Goal: Task Accomplishment & Management: Use online tool/utility

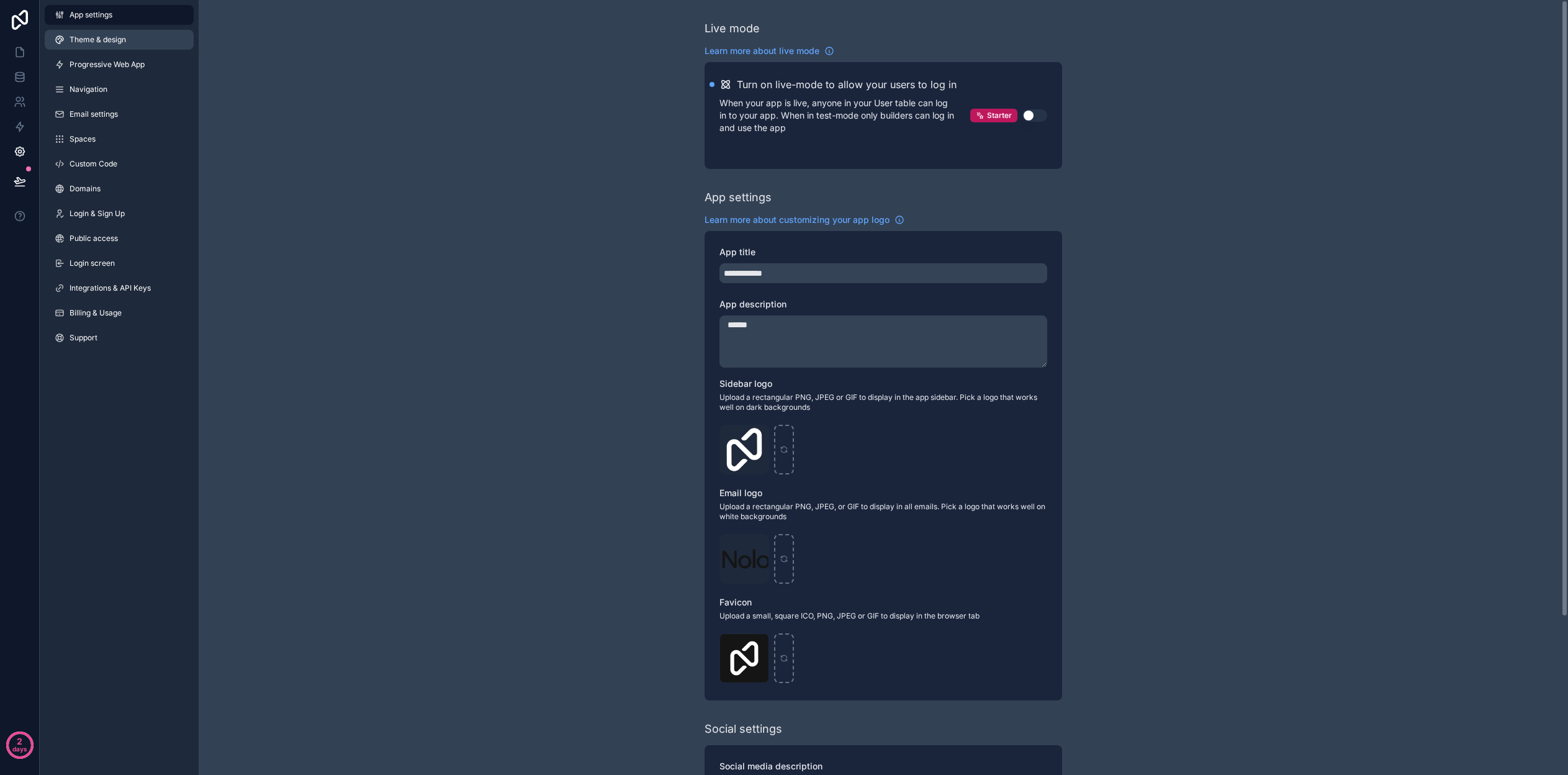
click at [102, 49] on link "Theme & design" at bounding box center [119, 40] width 149 height 20
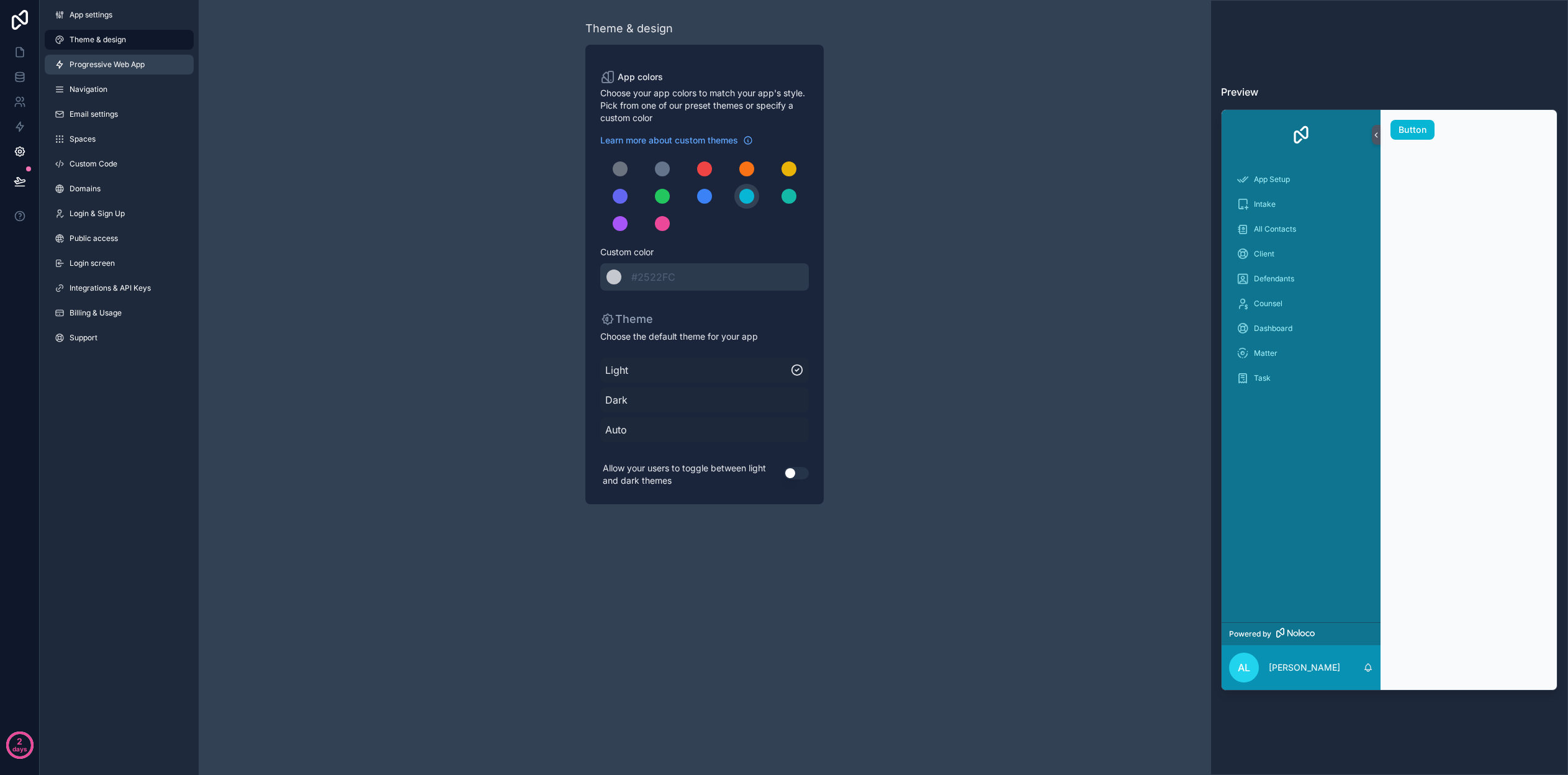
click at [97, 67] on span "Progressive Web App" at bounding box center [106, 64] width 75 height 10
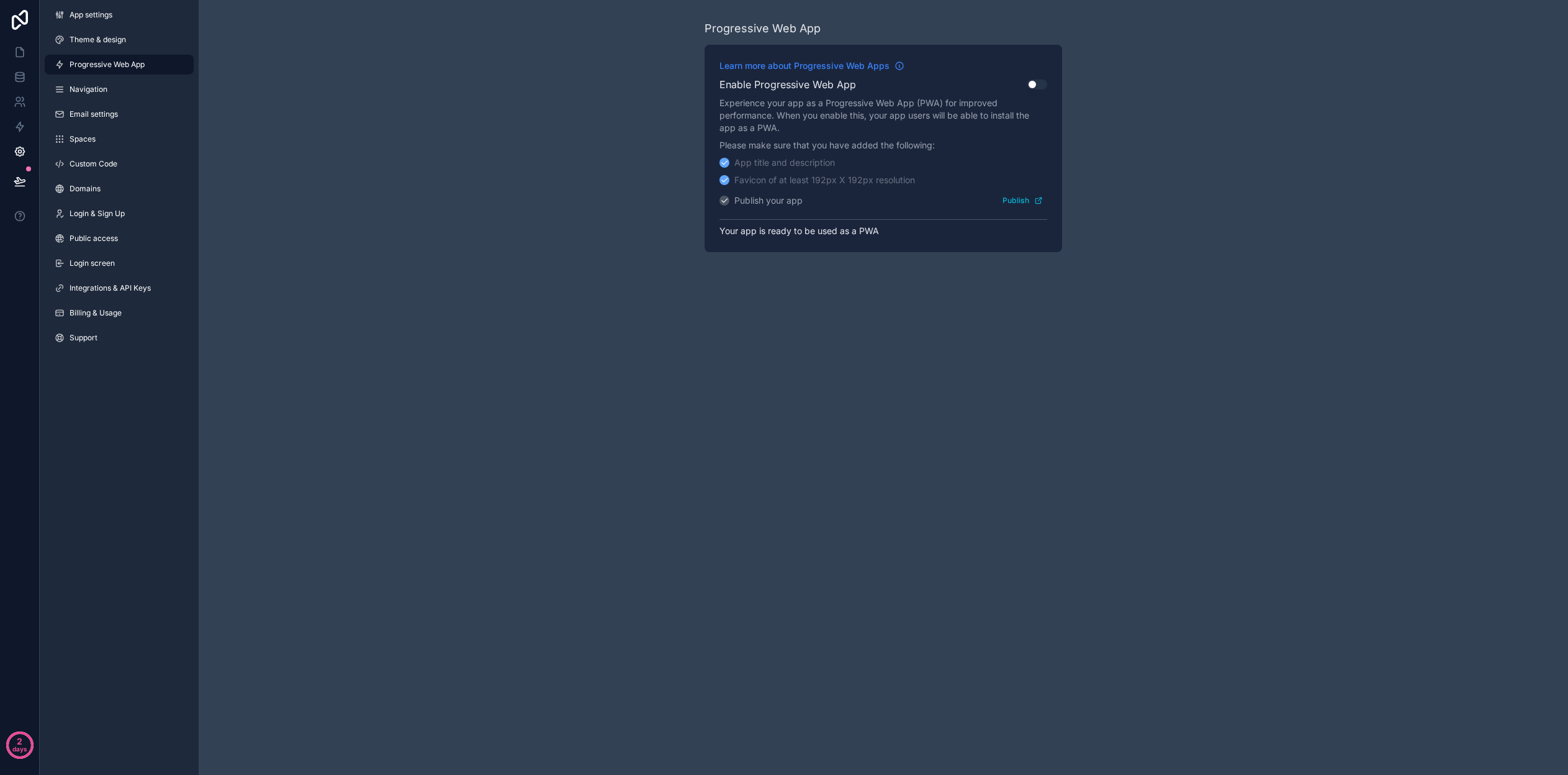
click at [886, 64] on span "Learn more about Progressive Web Apps" at bounding box center [804, 65] width 170 height 12
click at [19, 152] on icon at bounding box center [20, 151] width 12 height 12
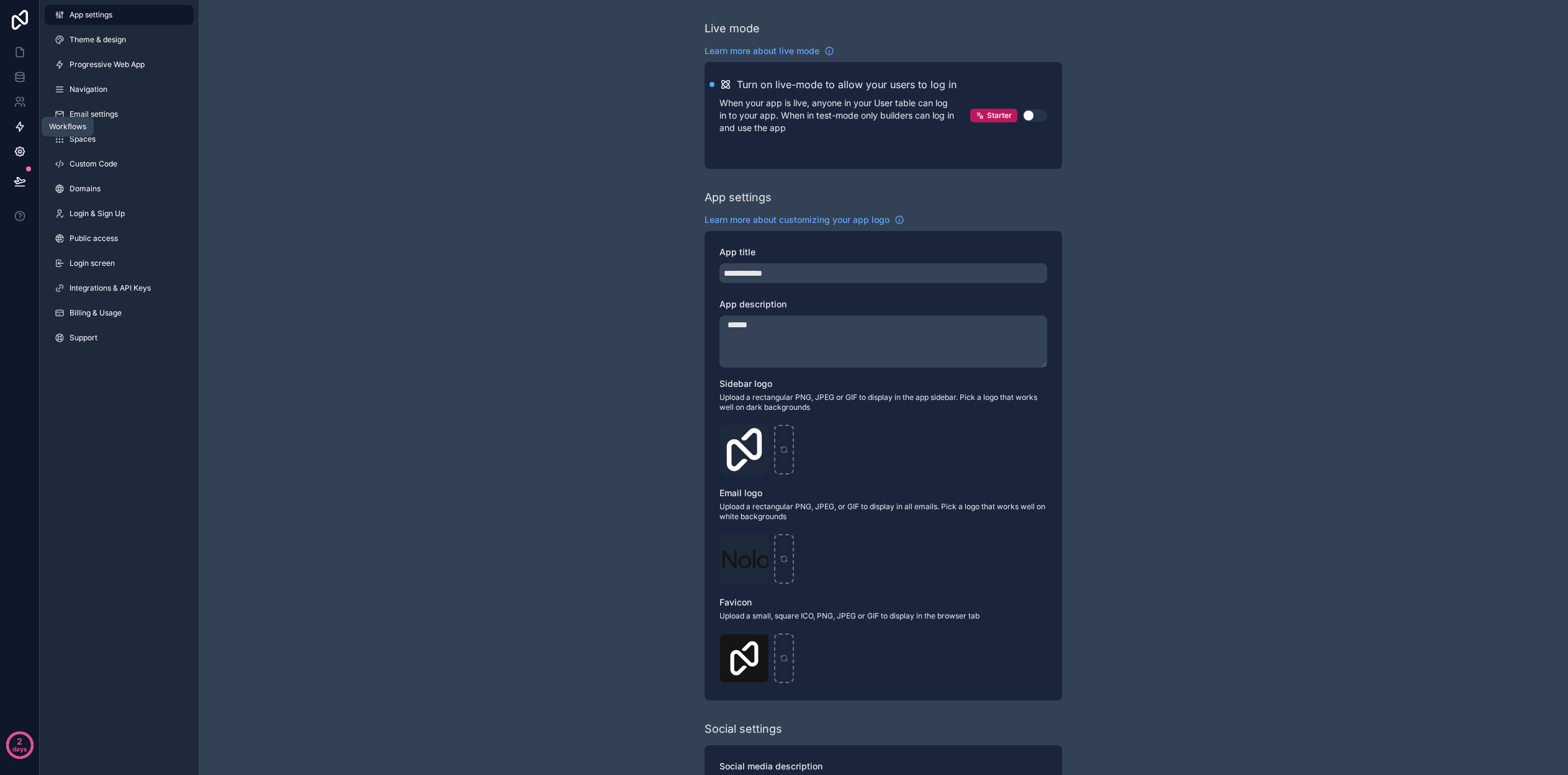
click at [20, 128] on icon at bounding box center [20, 126] width 12 height 12
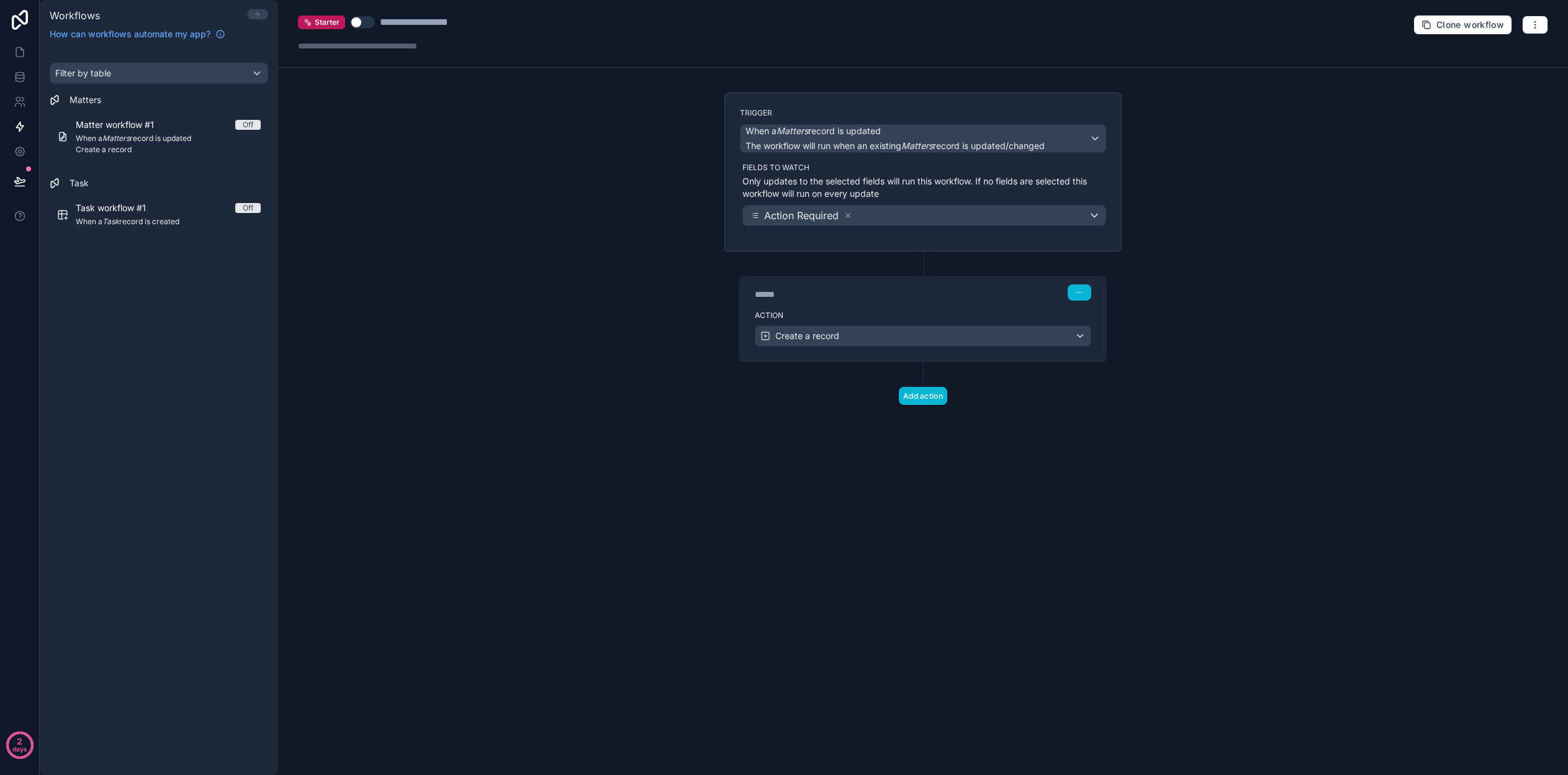
click at [261, 16] on icon at bounding box center [258, 14] width 10 height 10
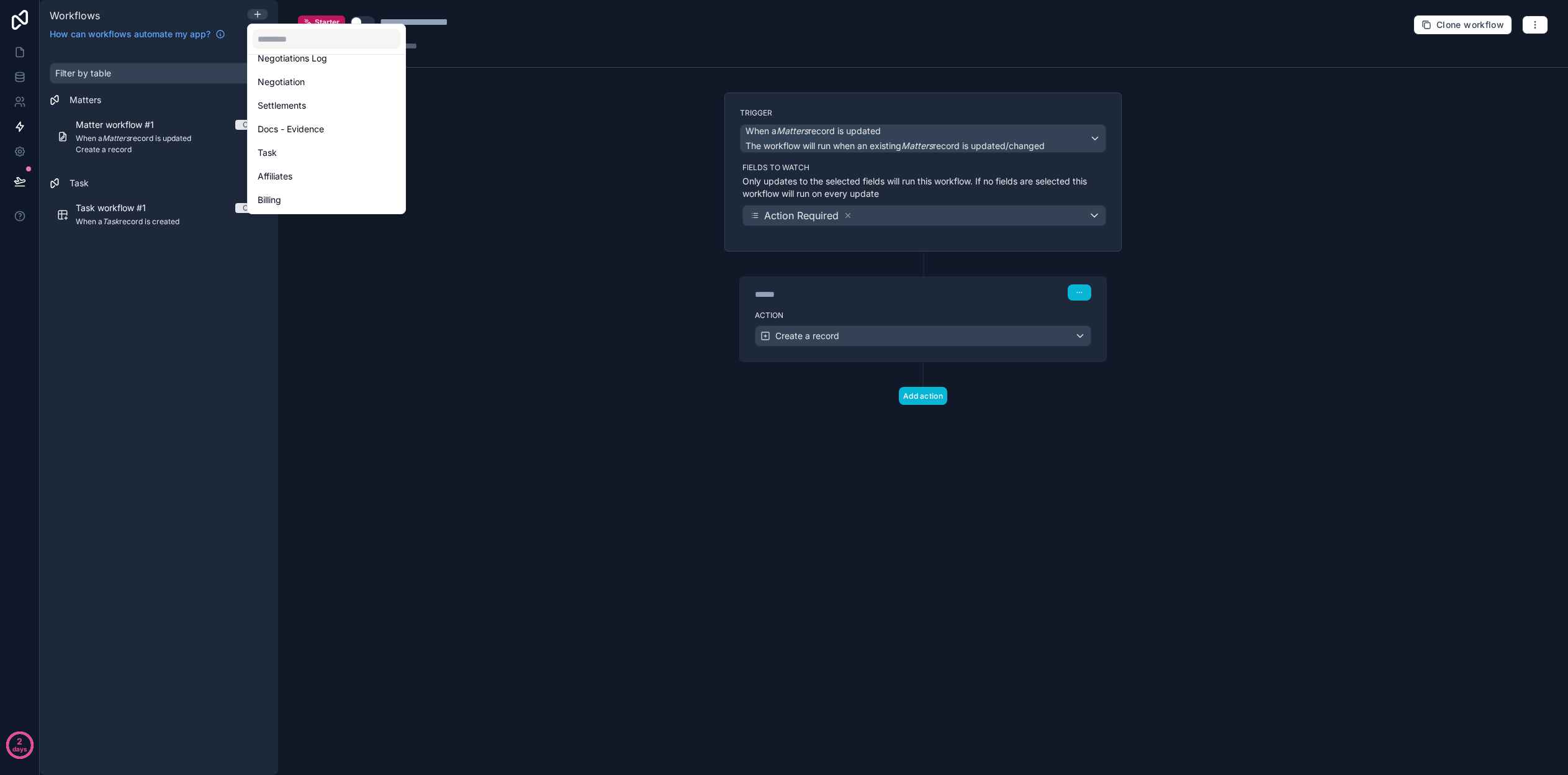
scroll to position [154, 0]
click at [1211, 174] on div at bounding box center [784, 387] width 1568 height 775
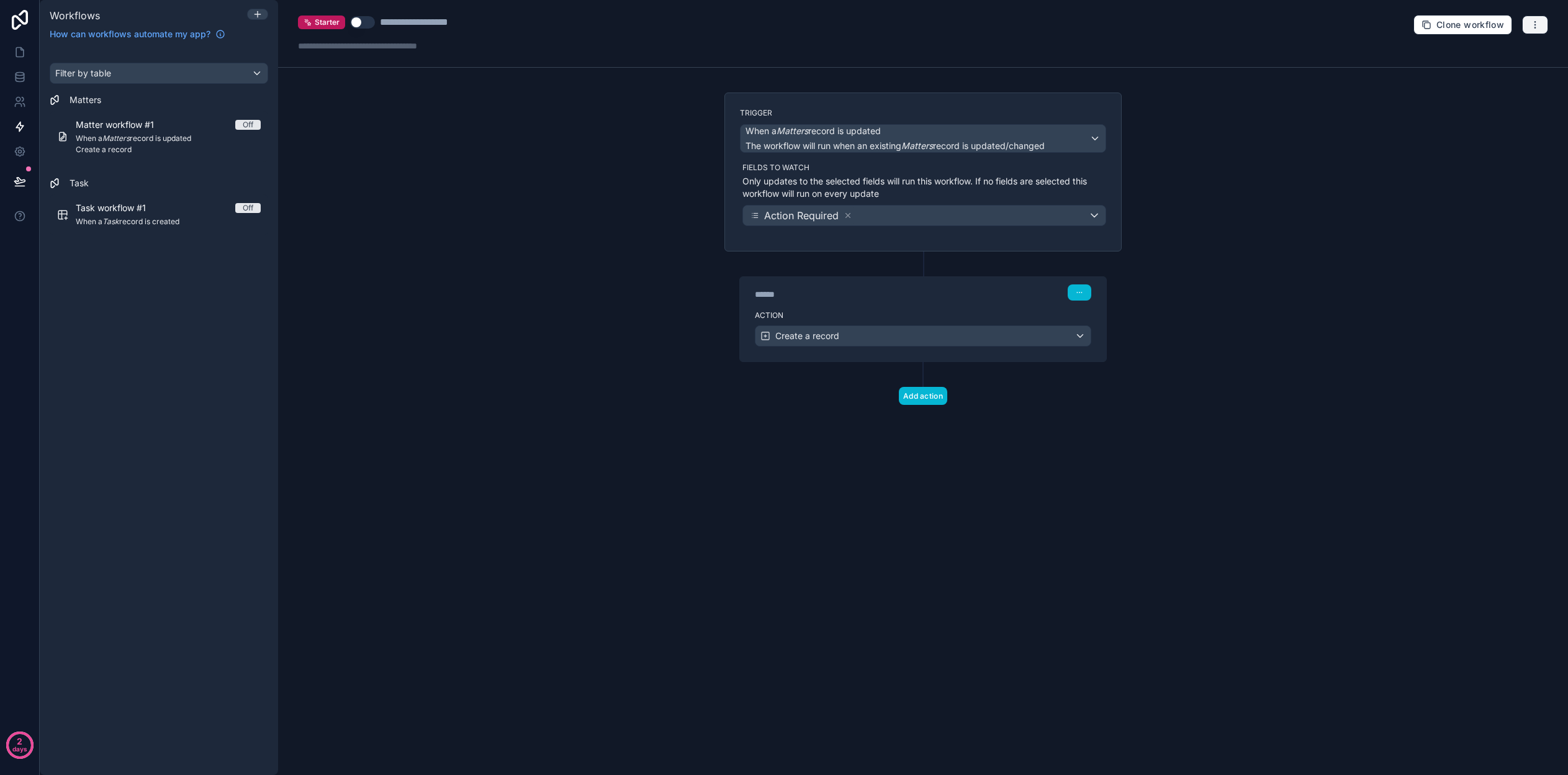
click at [1541, 16] on button "button" at bounding box center [1535, 25] width 26 height 19
click at [1366, 481] on div "**********" at bounding box center [923, 387] width 1290 height 775
click at [23, 95] on link at bounding box center [20, 102] width 40 height 25
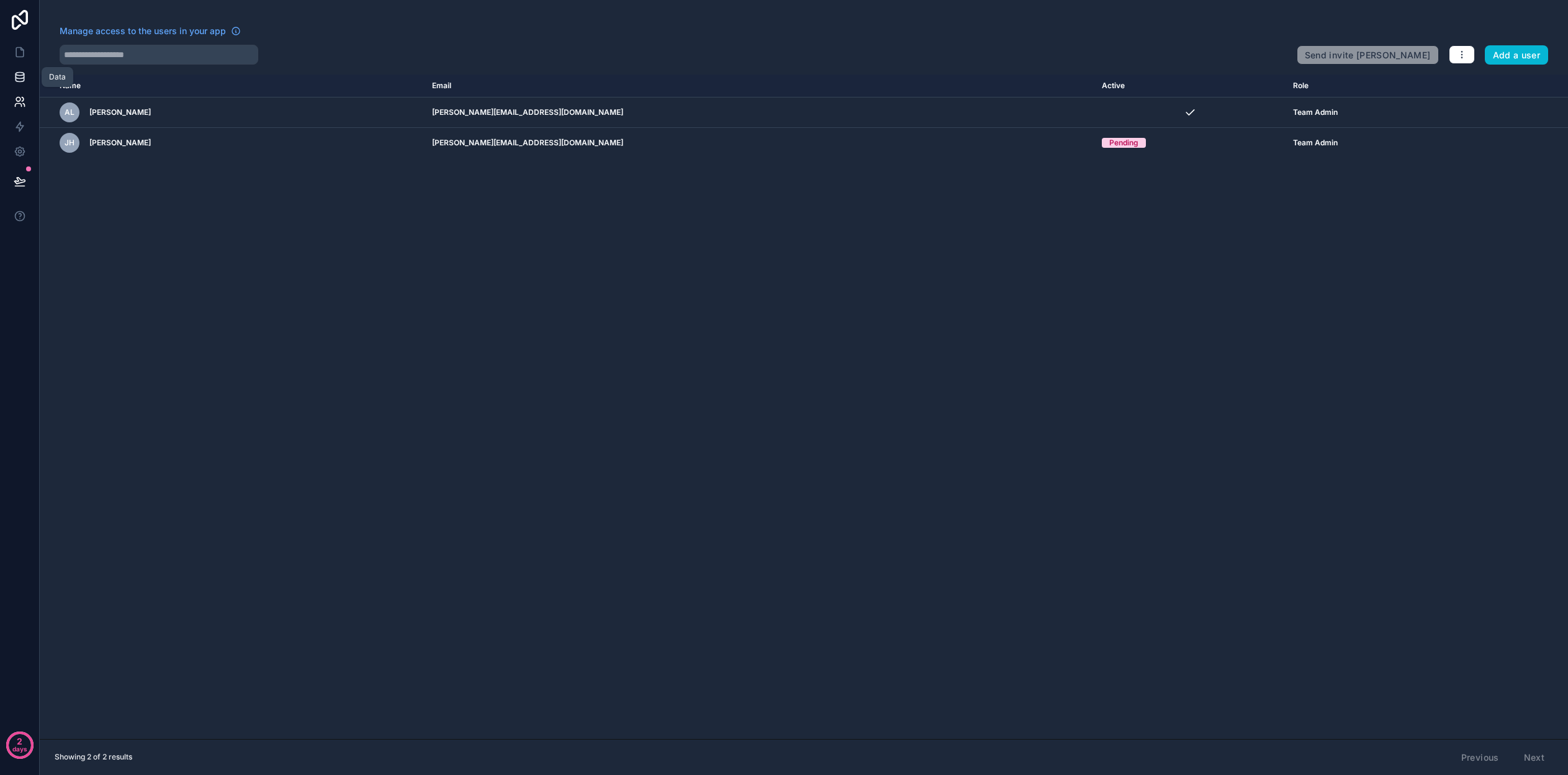
click at [16, 70] on link at bounding box center [20, 77] width 40 height 25
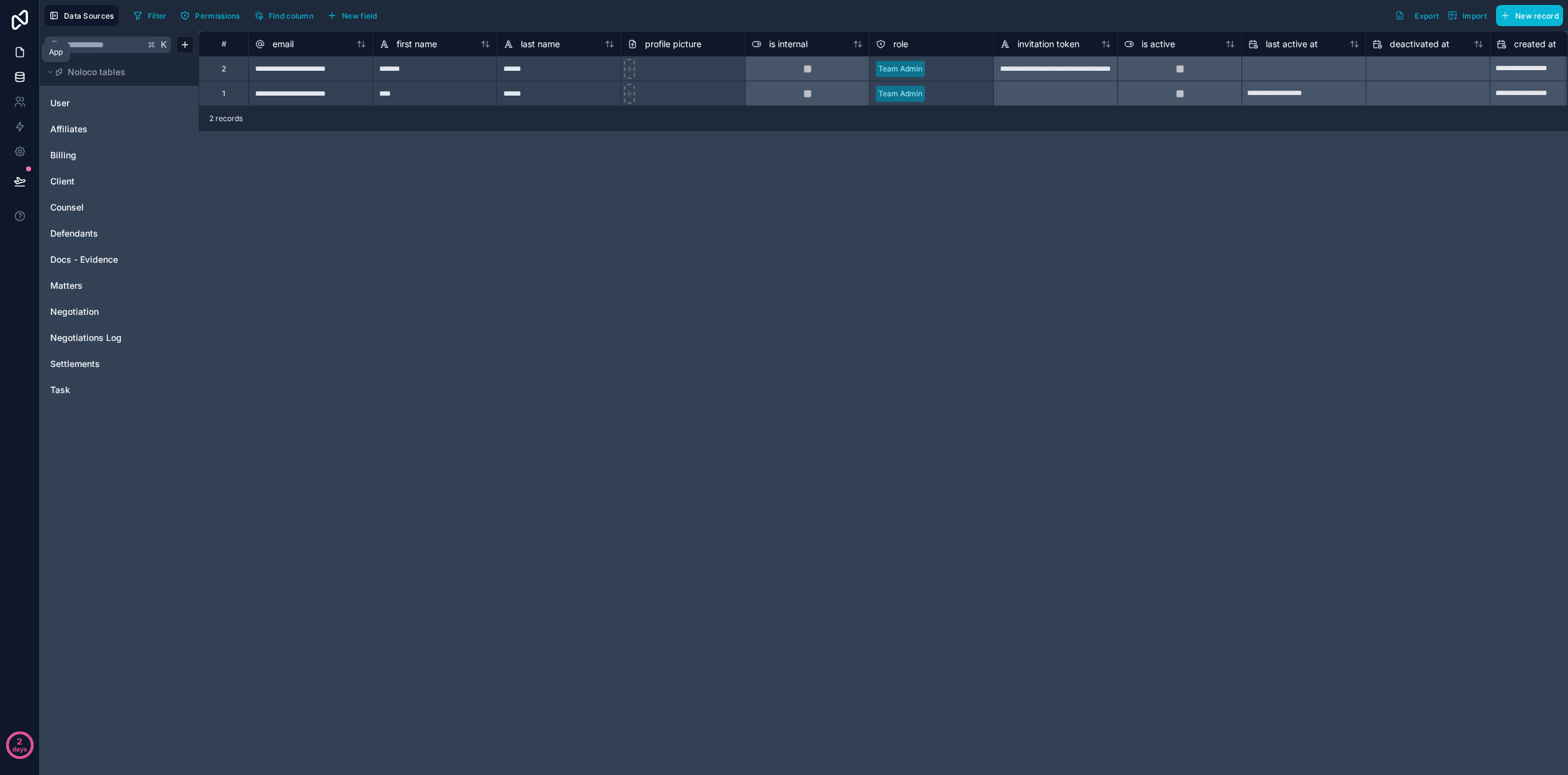
click at [17, 47] on icon at bounding box center [20, 52] width 12 height 12
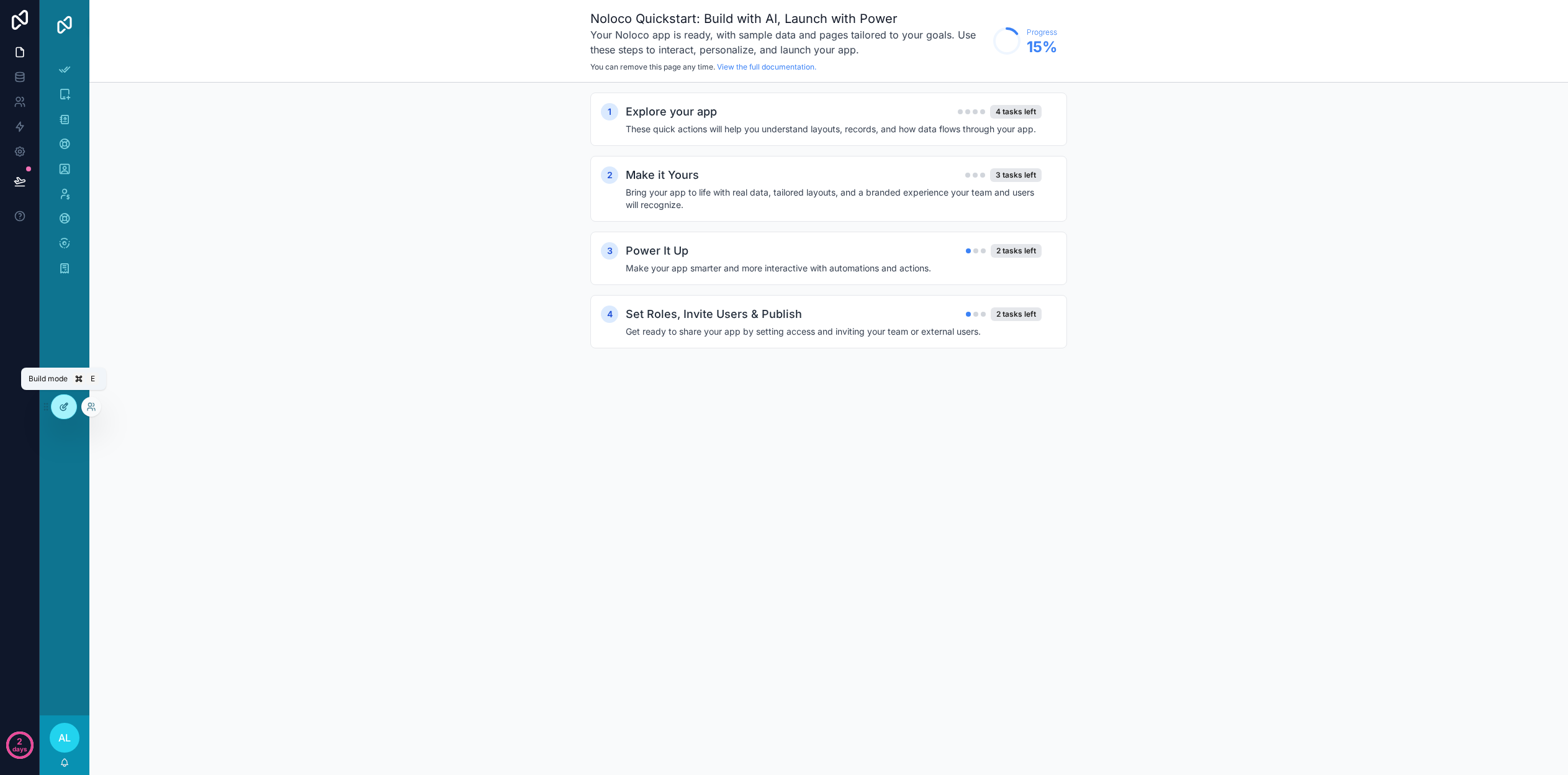
click at [62, 407] on icon at bounding box center [64, 407] width 10 height 10
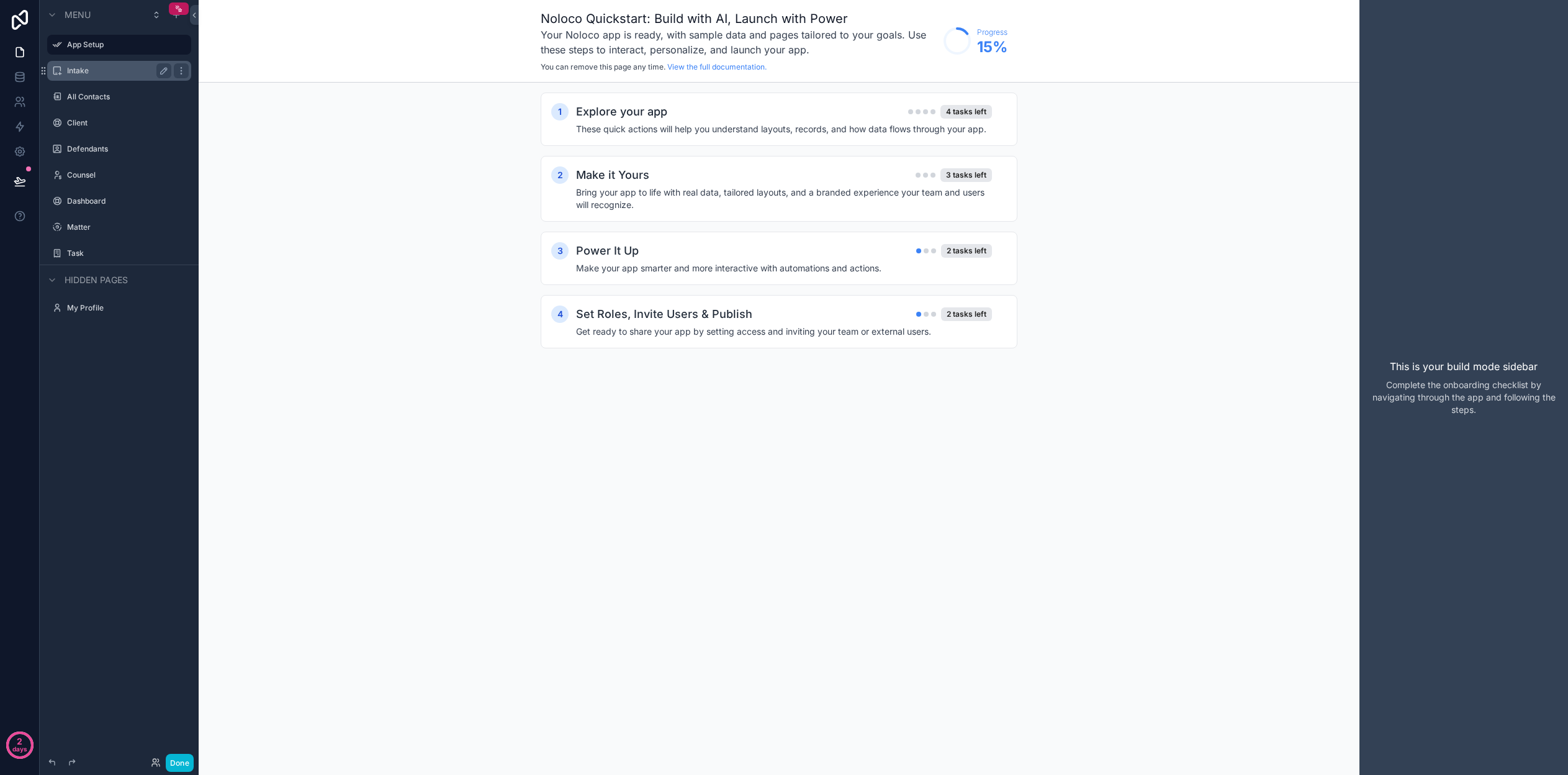
click at [110, 66] on label "Intake" at bounding box center [116, 71] width 100 height 10
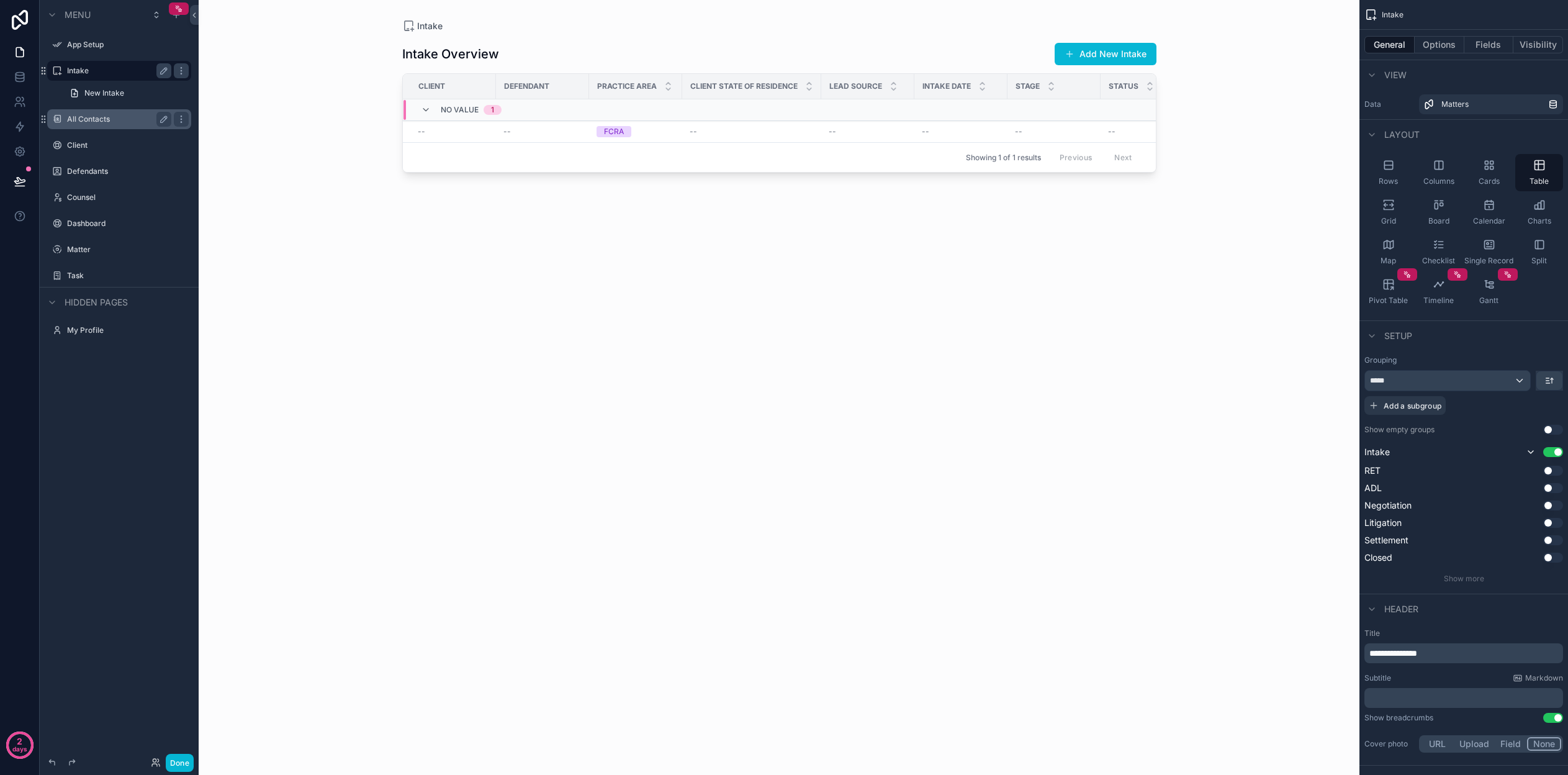
click at [84, 121] on label "All Contacts" at bounding box center [116, 119] width 100 height 10
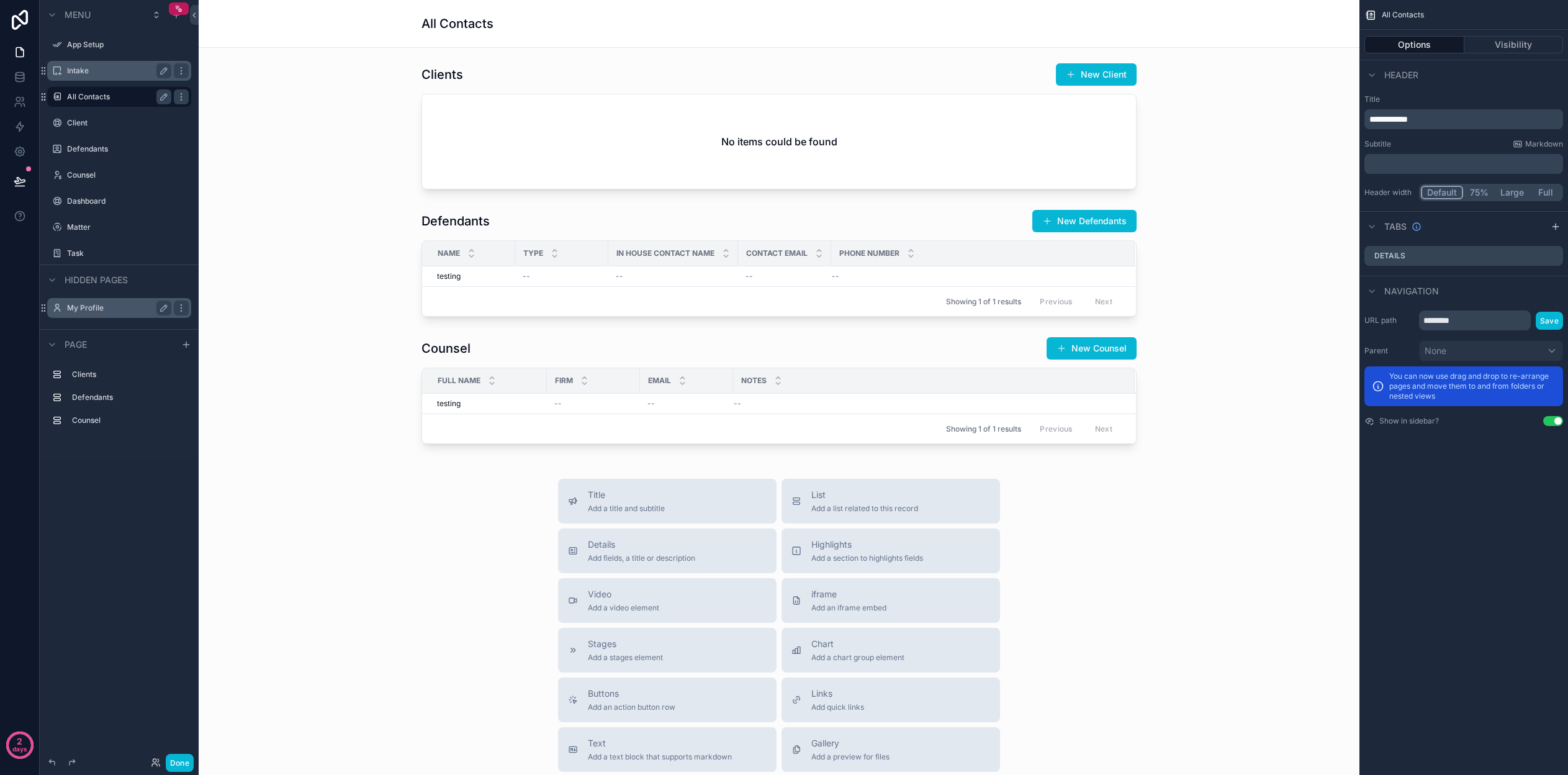
click at [93, 306] on label "My Profile" at bounding box center [116, 308] width 100 height 10
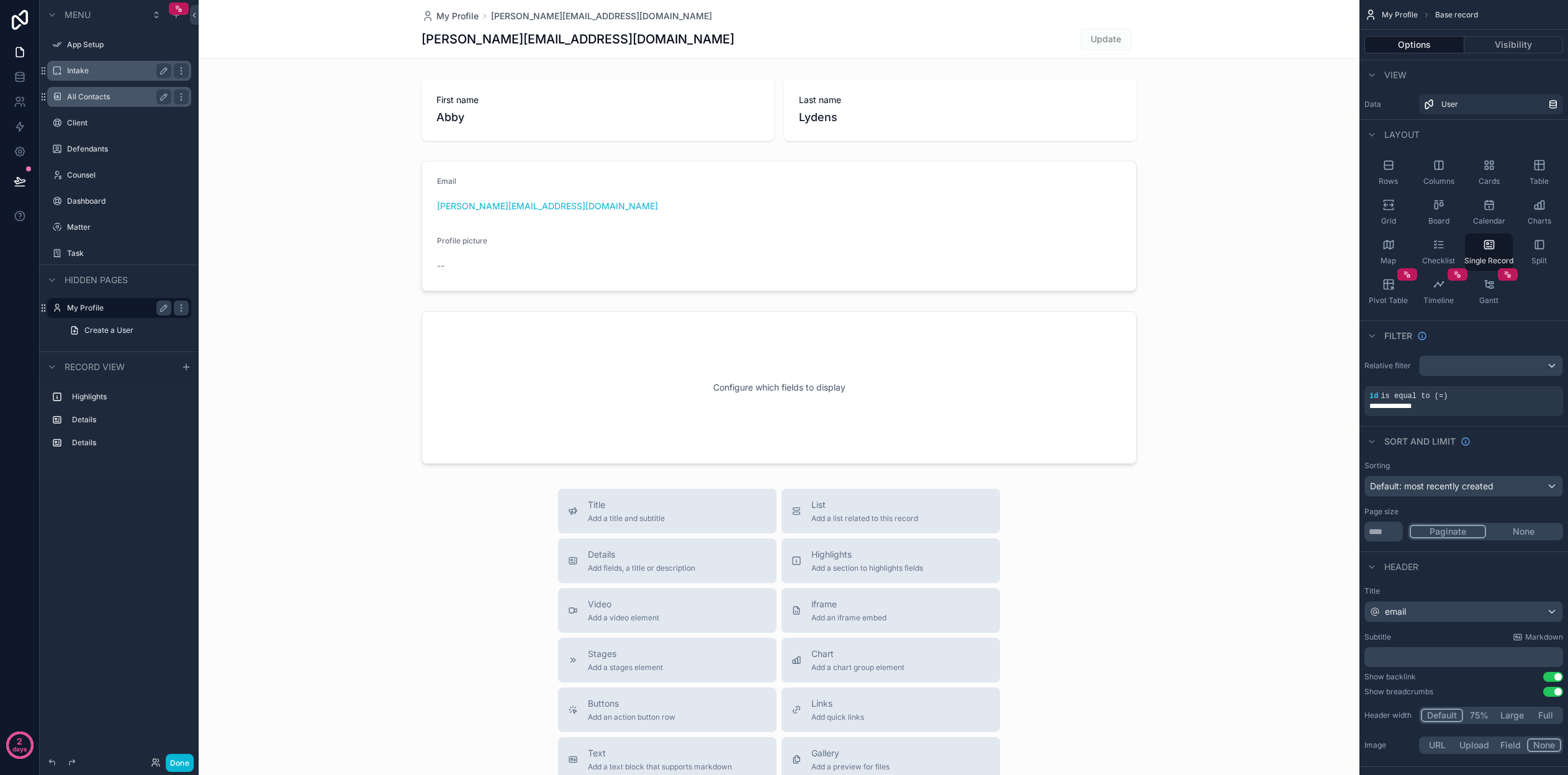
click at [93, 306] on label "My Profile" at bounding box center [116, 308] width 100 height 10
click at [90, 124] on label "Client" at bounding box center [116, 123] width 100 height 10
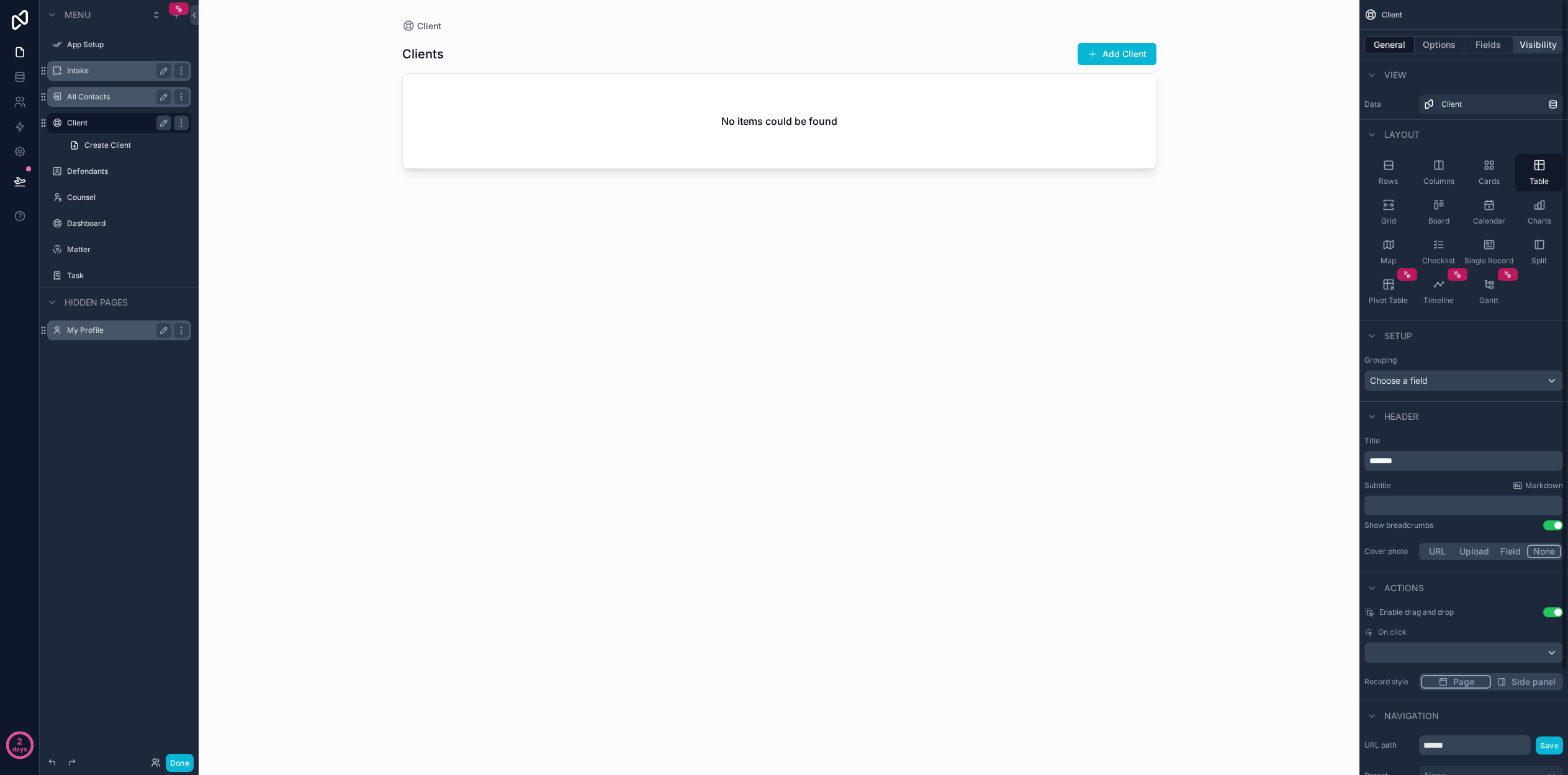
click at [1533, 42] on button "Visibility" at bounding box center [1538, 44] width 49 height 17
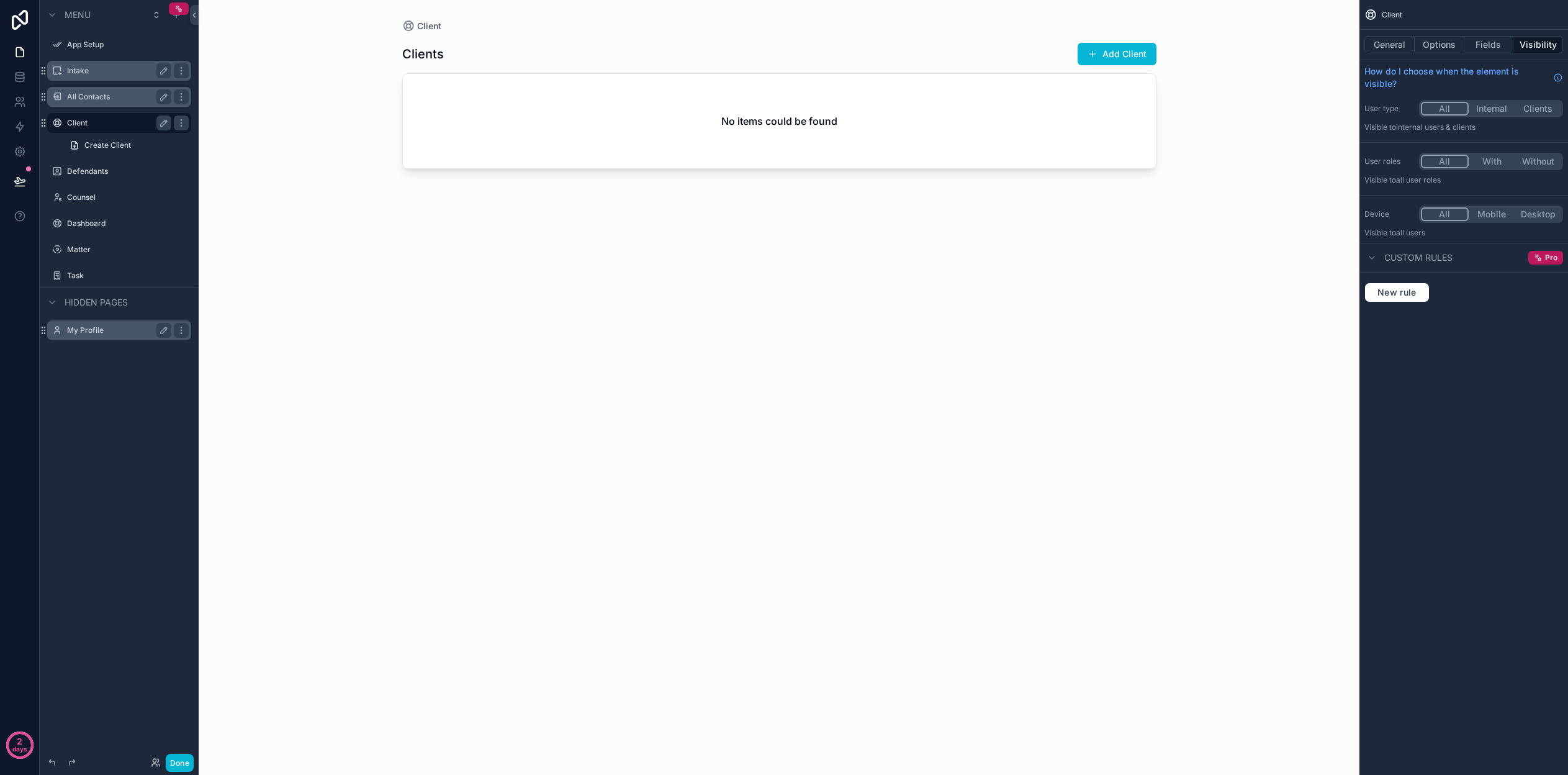
click at [1487, 110] on button "Internal" at bounding box center [1492, 109] width 47 height 14
click at [1391, 47] on button "General" at bounding box center [1389, 44] width 50 height 17
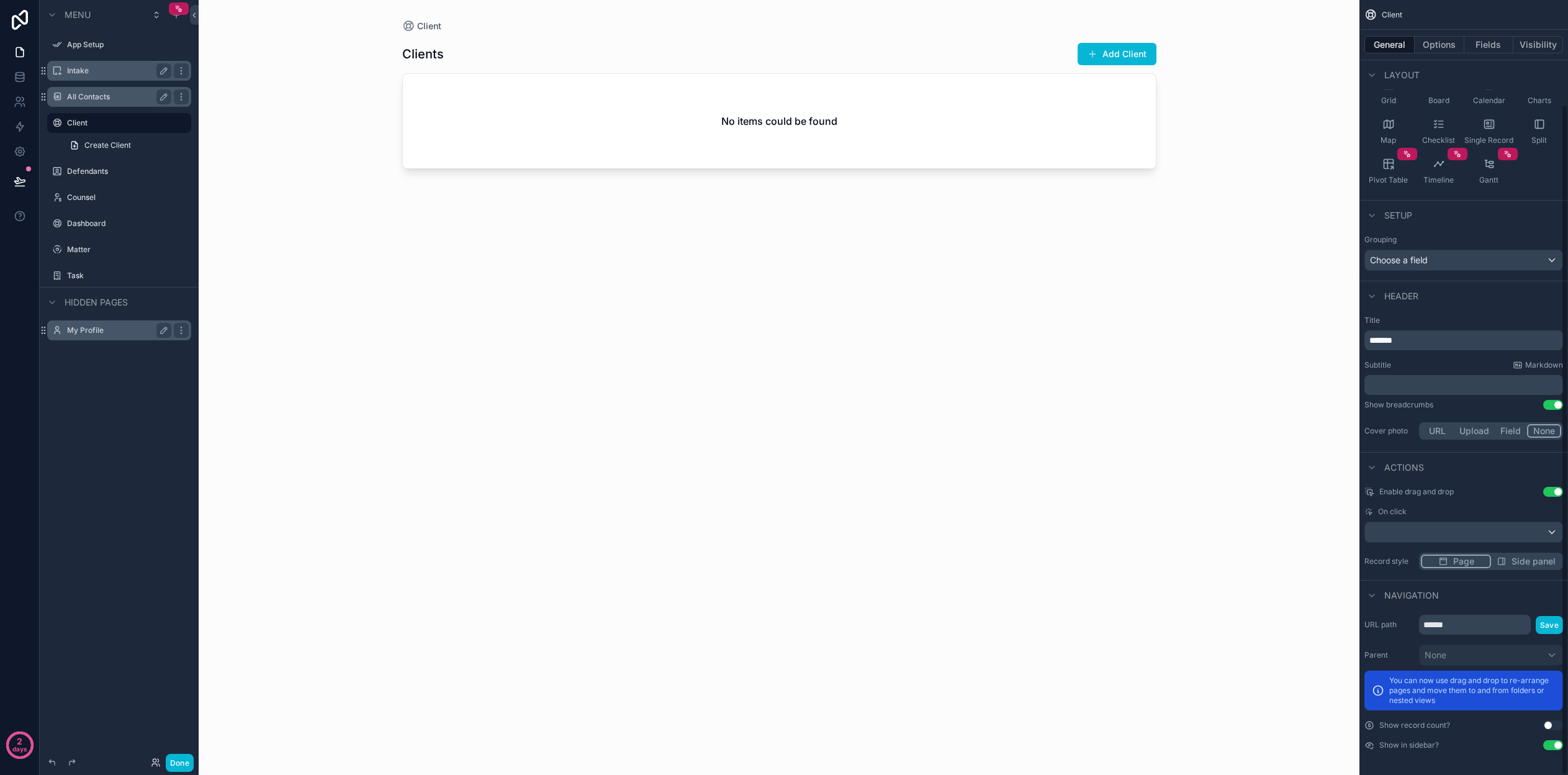
click at [1557, 747] on button "Use setting" at bounding box center [1553, 745] width 20 height 10
click at [1549, 726] on button "Use setting" at bounding box center [1553, 726] width 20 height 10
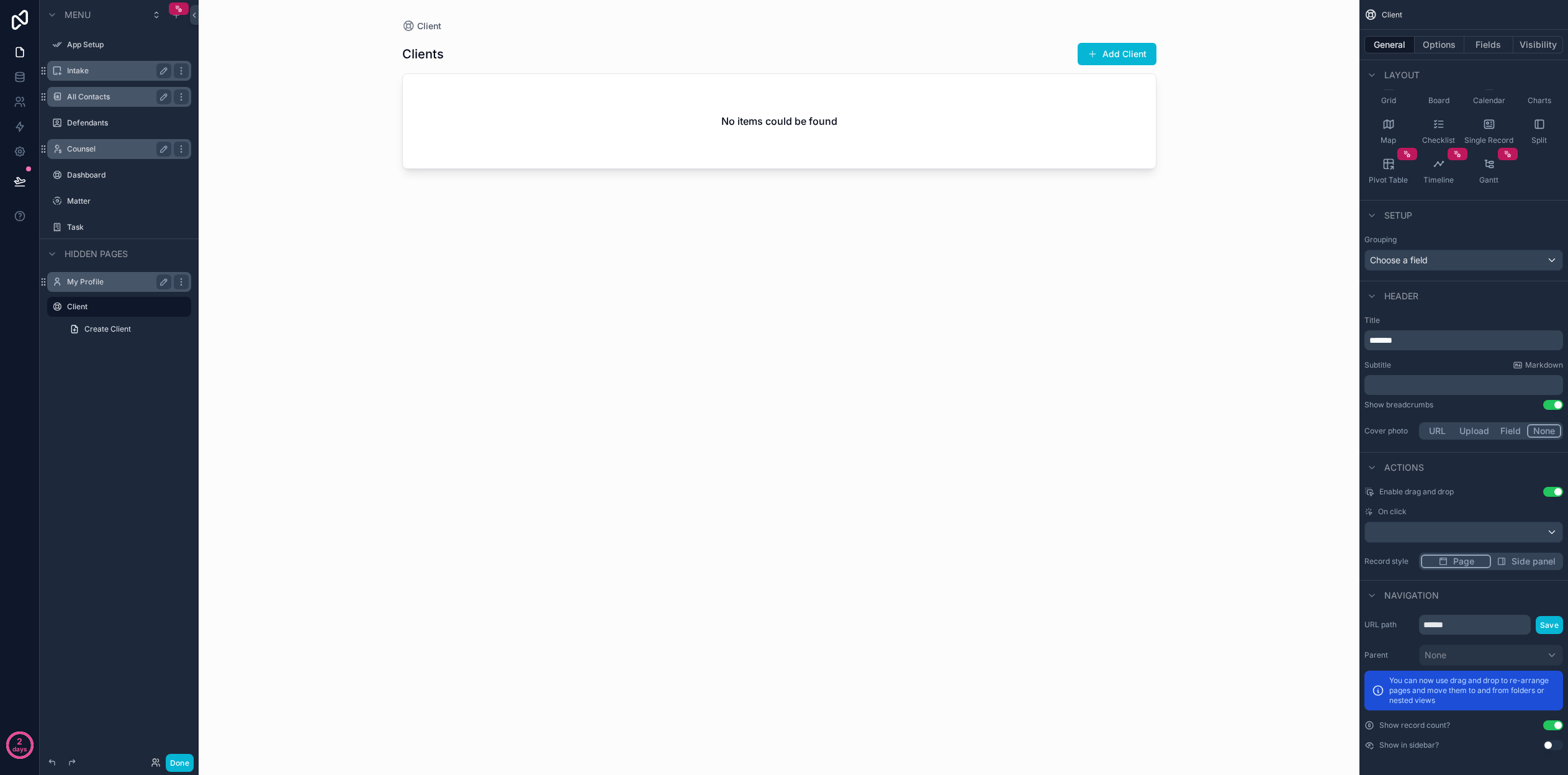
click at [90, 148] on label "Counsel" at bounding box center [116, 149] width 100 height 10
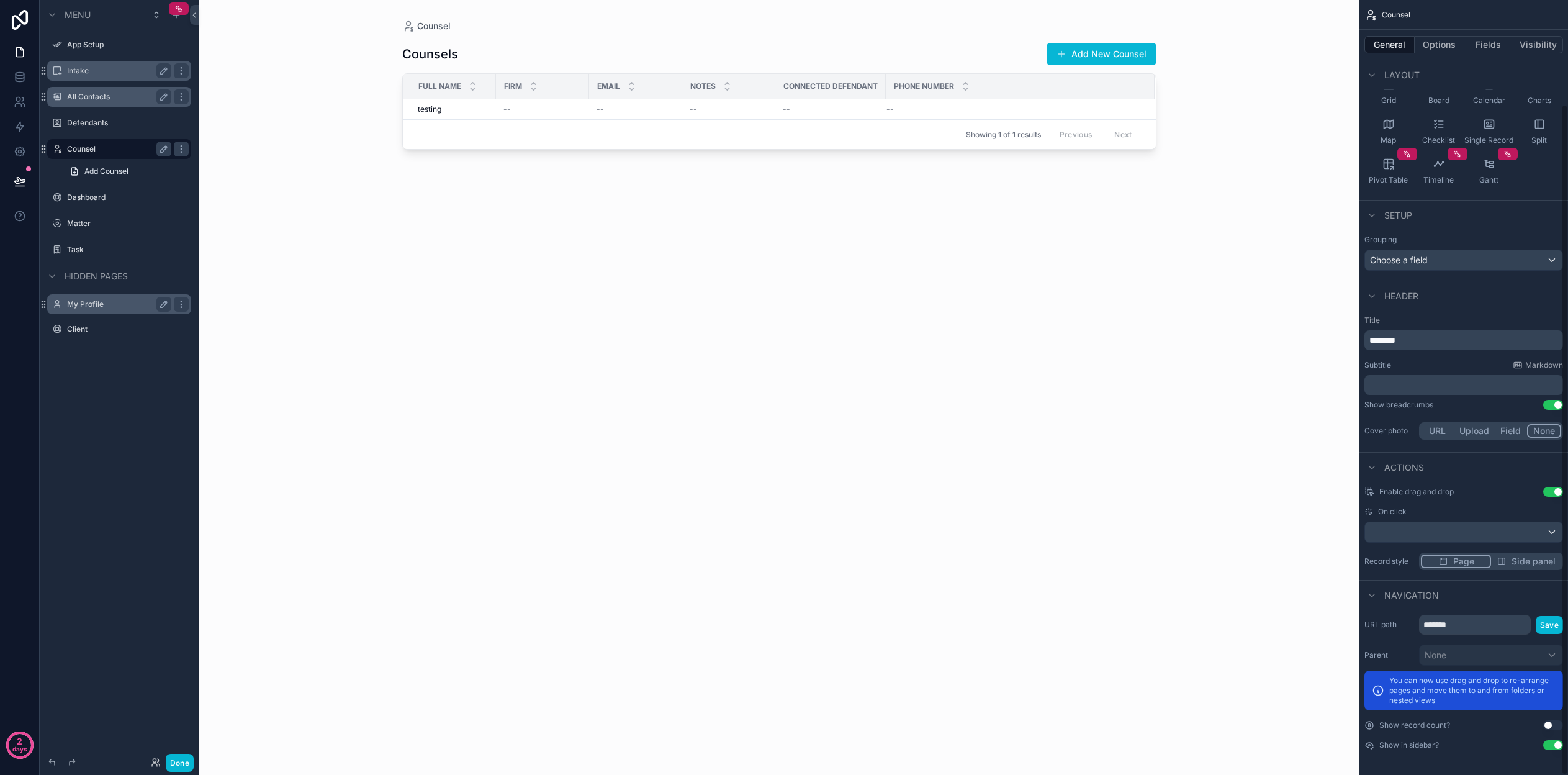
click at [1547, 727] on button "Use setting" at bounding box center [1553, 726] width 20 height 10
click at [1552, 746] on button "Use setting" at bounding box center [1553, 745] width 20 height 10
click at [1529, 49] on button "Visibility" at bounding box center [1538, 44] width 49 height 17
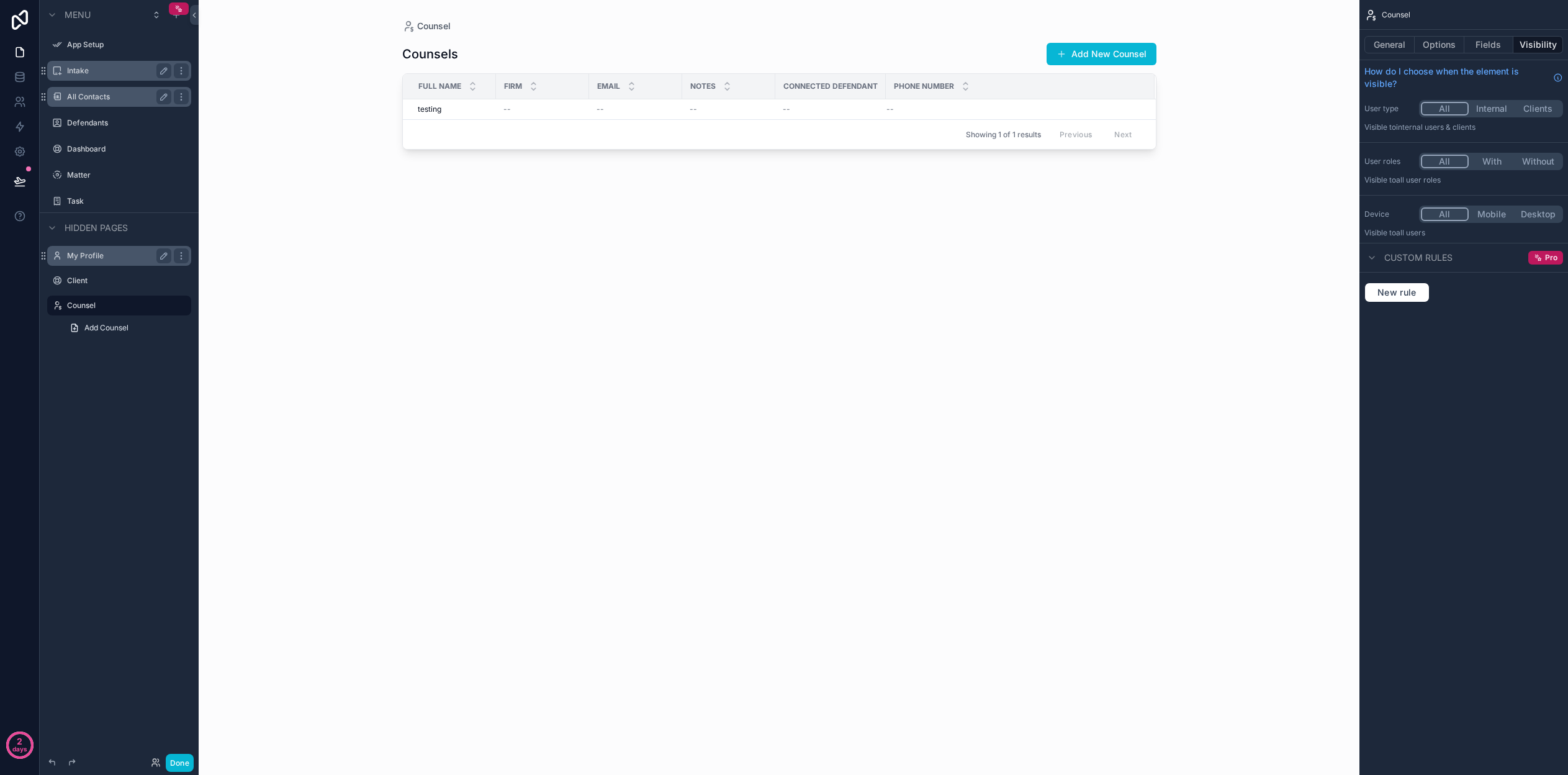
click at [1493, 105] on button "Internal" at bounding box center [1492, 109] width 47 height 14
click at [1114, 411] on div "scrollable content" at bounding box center [779, 380] width 794 height 760
click at [676, 387] on div "Counsels Add New Counsel Full Name Firm Email Notes Connected Defendant Phone N…" at bounding box center [779, 396] width 754 height 728
click at [127, 123] on label "Defendants" at bounding box center [116, 123] width 100 height 10
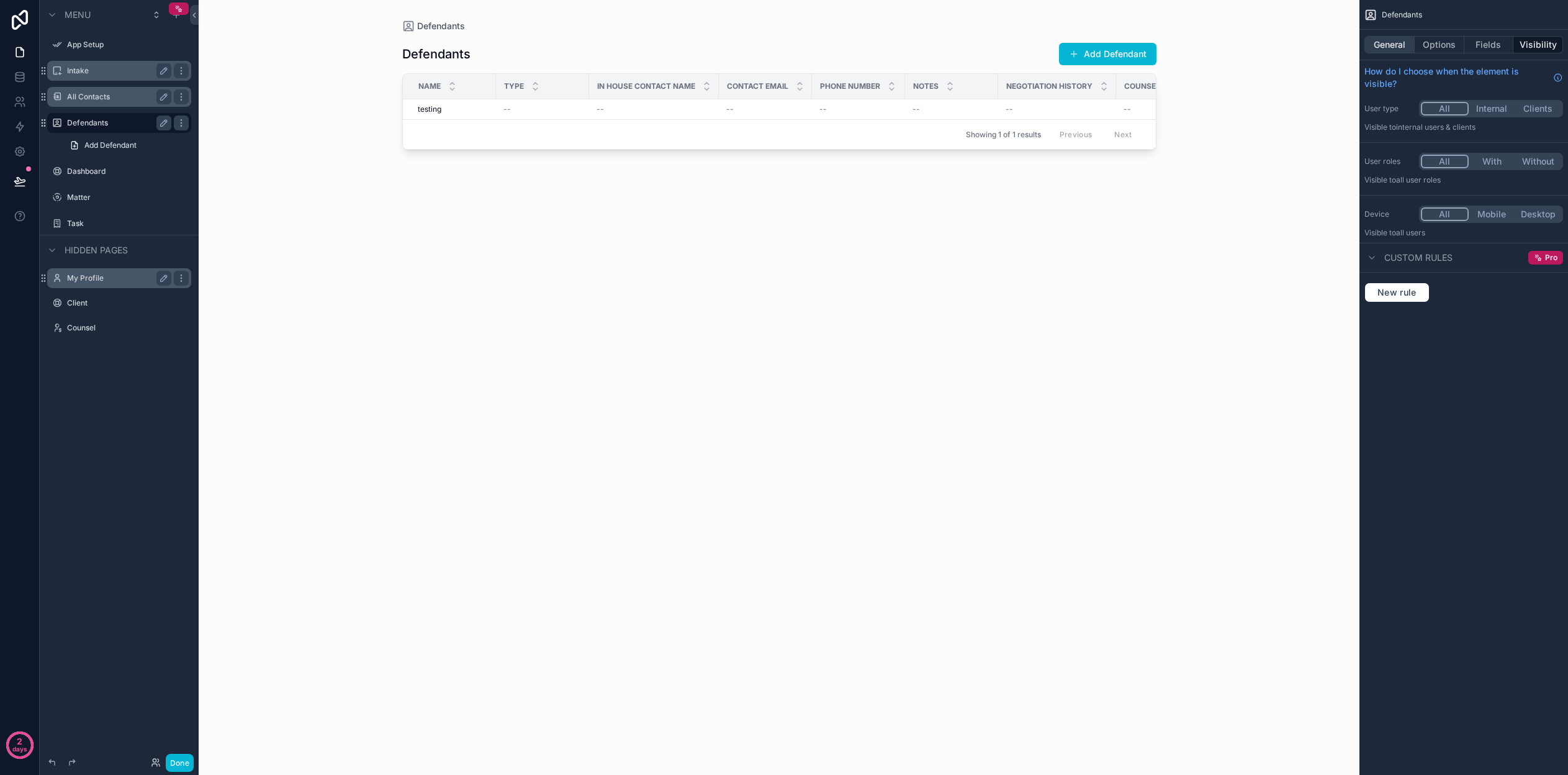
click at [1396, 49] on button "General" at bounding box center [1389, 44] width 50 height 17
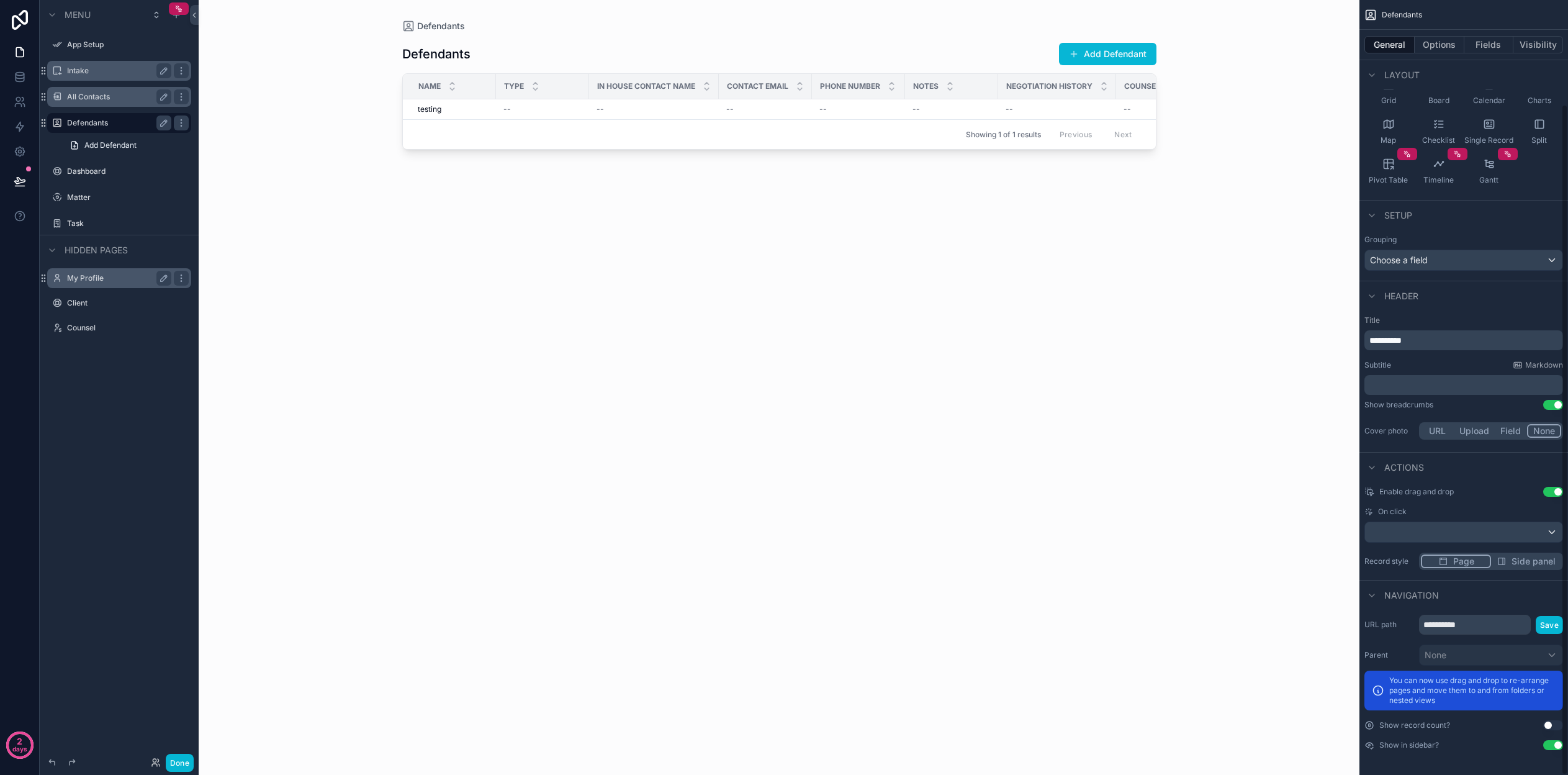
scroll to position [120, 0]
click at [1553, 726] on button "Use setting" at bounding box center [1553, 726] width 20 height 10
click at [1555, 745] on button "Use setting" at bounding box center [1553, 745] width 20 height 10
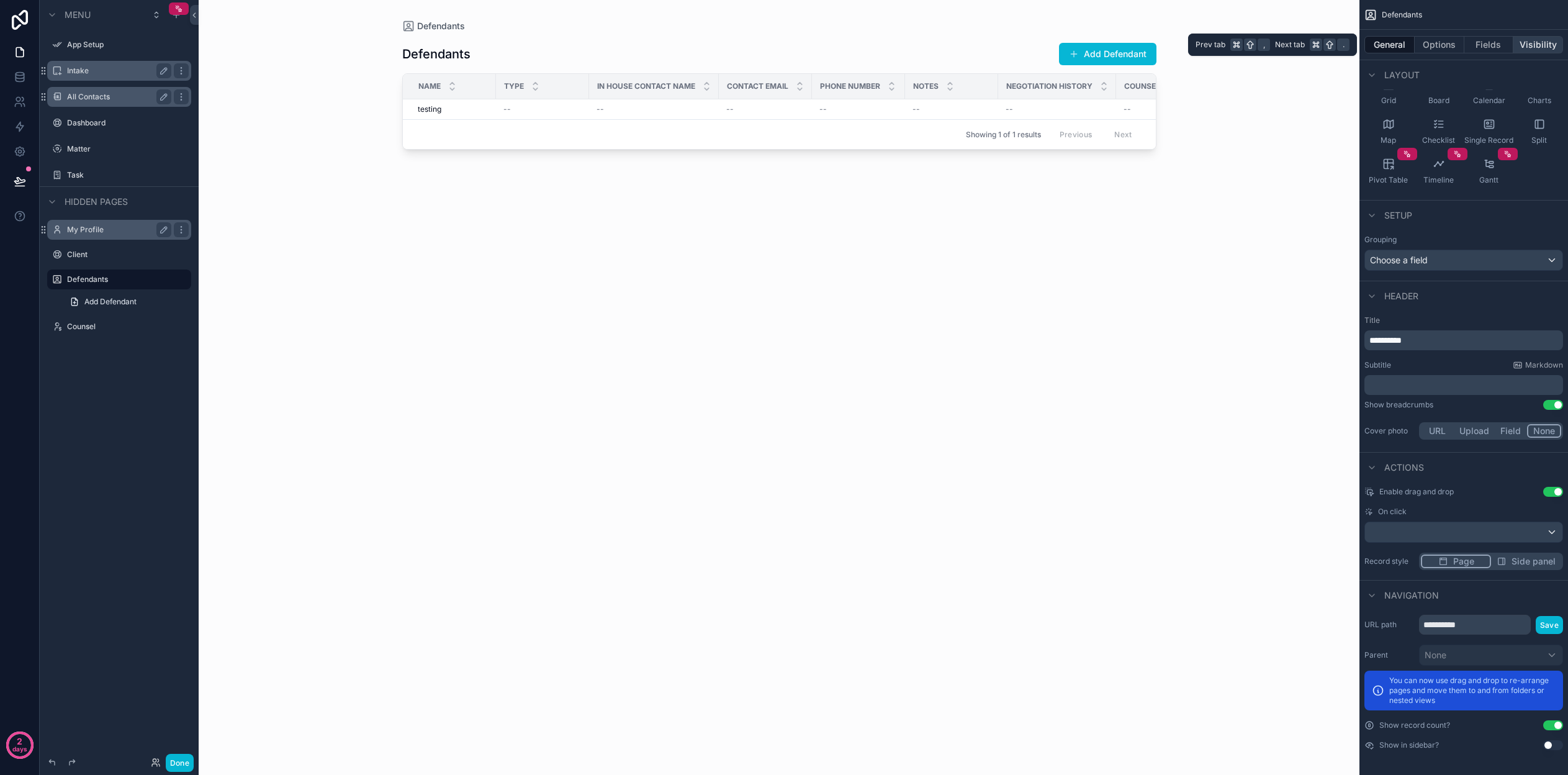
click at [1531, 44] on button "Visibility" at bounding box center [1538, 44] width 49 height 17
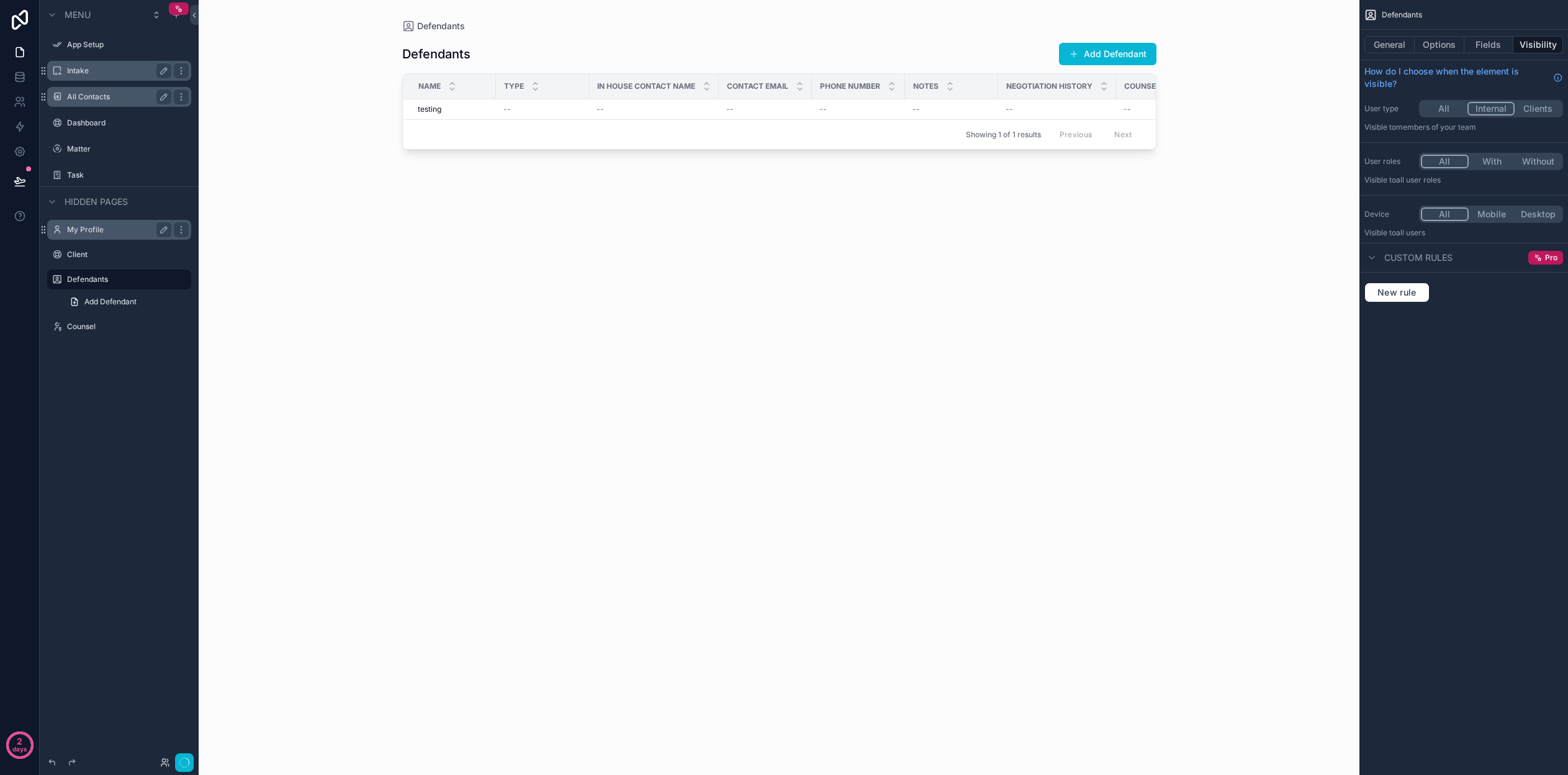
click at [1495, 110] on button "Internal" at bounding box center [1491, 109] width 48 height 14
click at [1268, 97] on div "Defendants Defendants Add Defendant Name Type In House Contact Name Contact Ema…" at bounding box center [779, 387] width 1161 height 775
click at [1267, 97] on div "Defendants Defendants Add Defendant Name Type In House Contact Name Contact Ema…" at bounding box center [779, 387] width 1161 height 775
click at [92, 122] on label "Dashboard" at bounding box center [116, 123] width 100 height 10
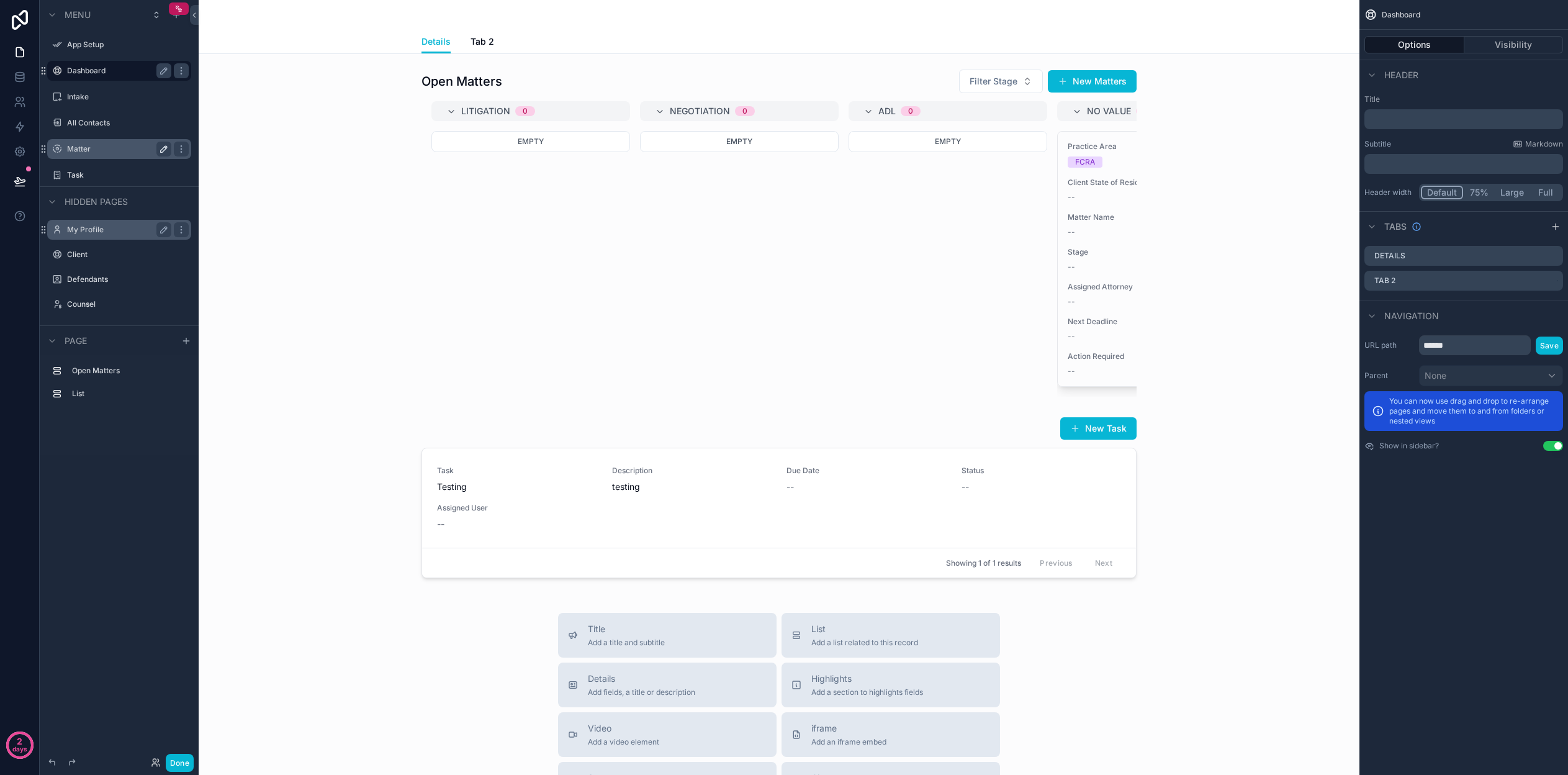
click at [161, 144] on button "scrollable content" at bounding box center [164, 149] width 15 height 15
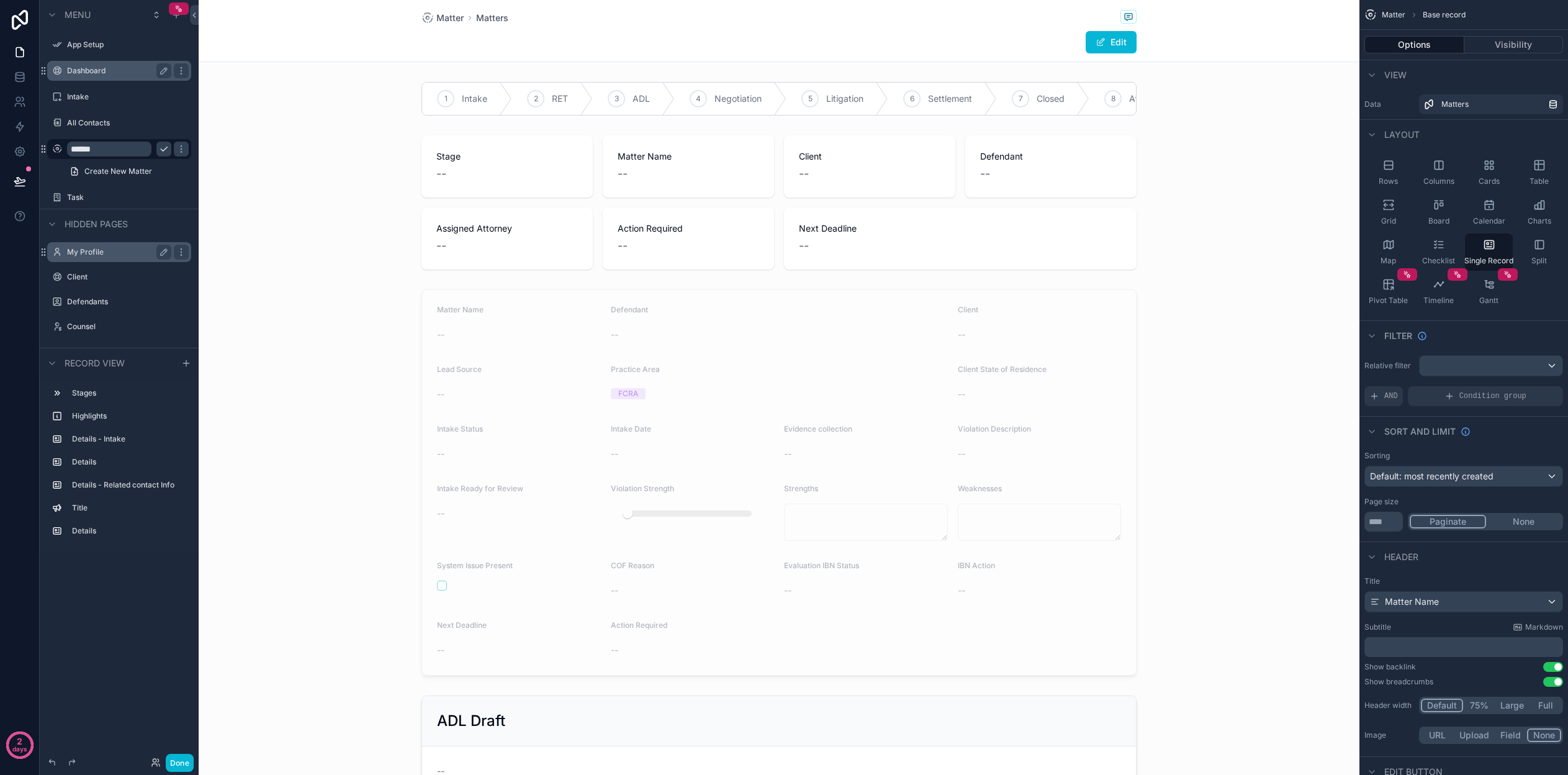
click at [109, 158] on div "******" at bounding box center [119, 149] width 139 height 20
click at [110, 150] on input "******" at bounding box center [109, 149] width 85 height 15
type input "*******"
click at [162, 151] on icon "scrollable content" at bounding box center [164, 149] width 7 height 4
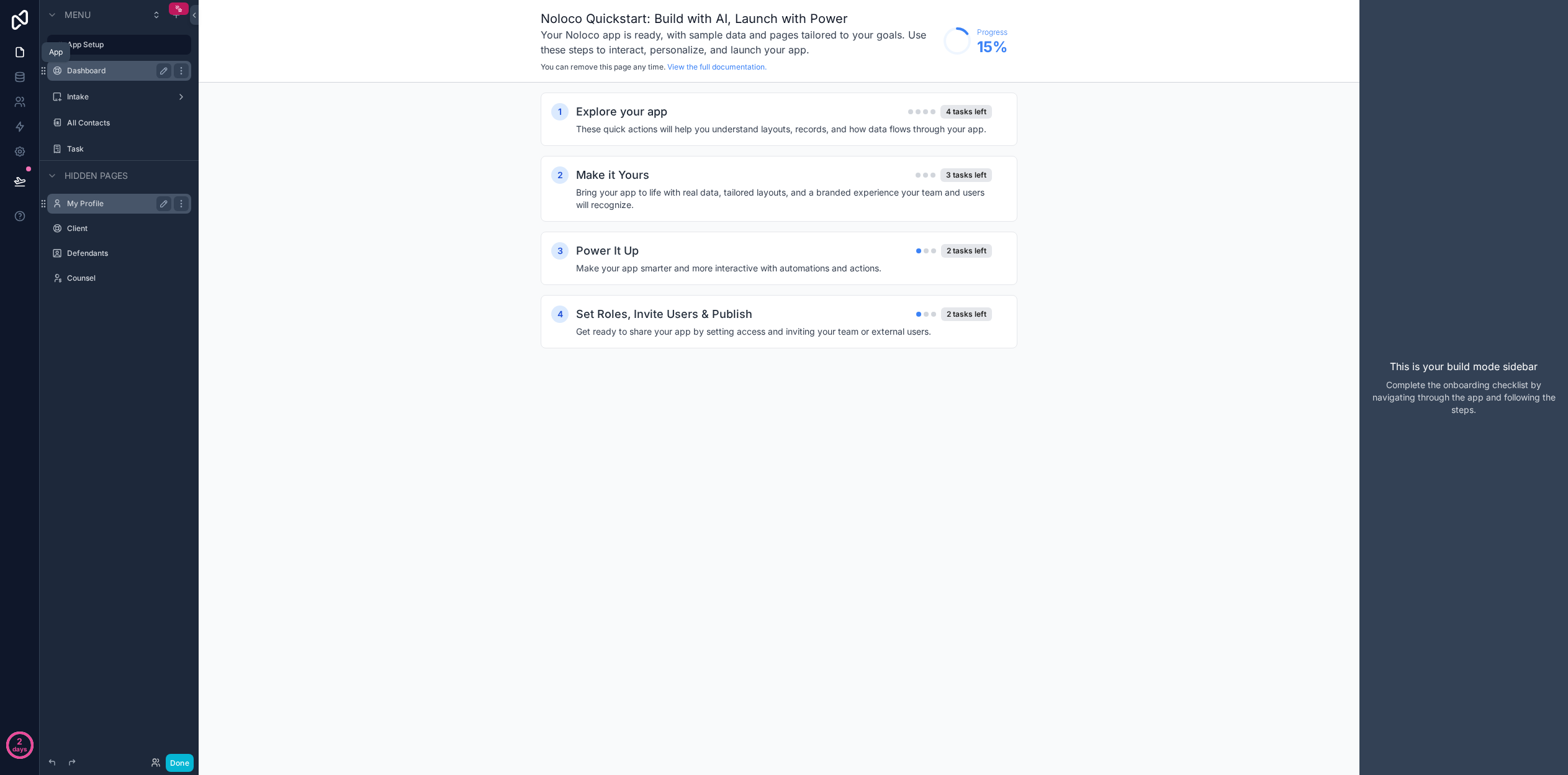
click at [21, 54] on icon at bounding box center [20, 52] width 12 height 12
click at [97, 179] on span "Hidden pages" at bounding box center [95, 175] width 63 height 12
click at [55, 764] on icon at bounding box center [52, 763] width 10 height 10
click at [23, 143] on link at bounding box center [20, 152] width 40 height 25
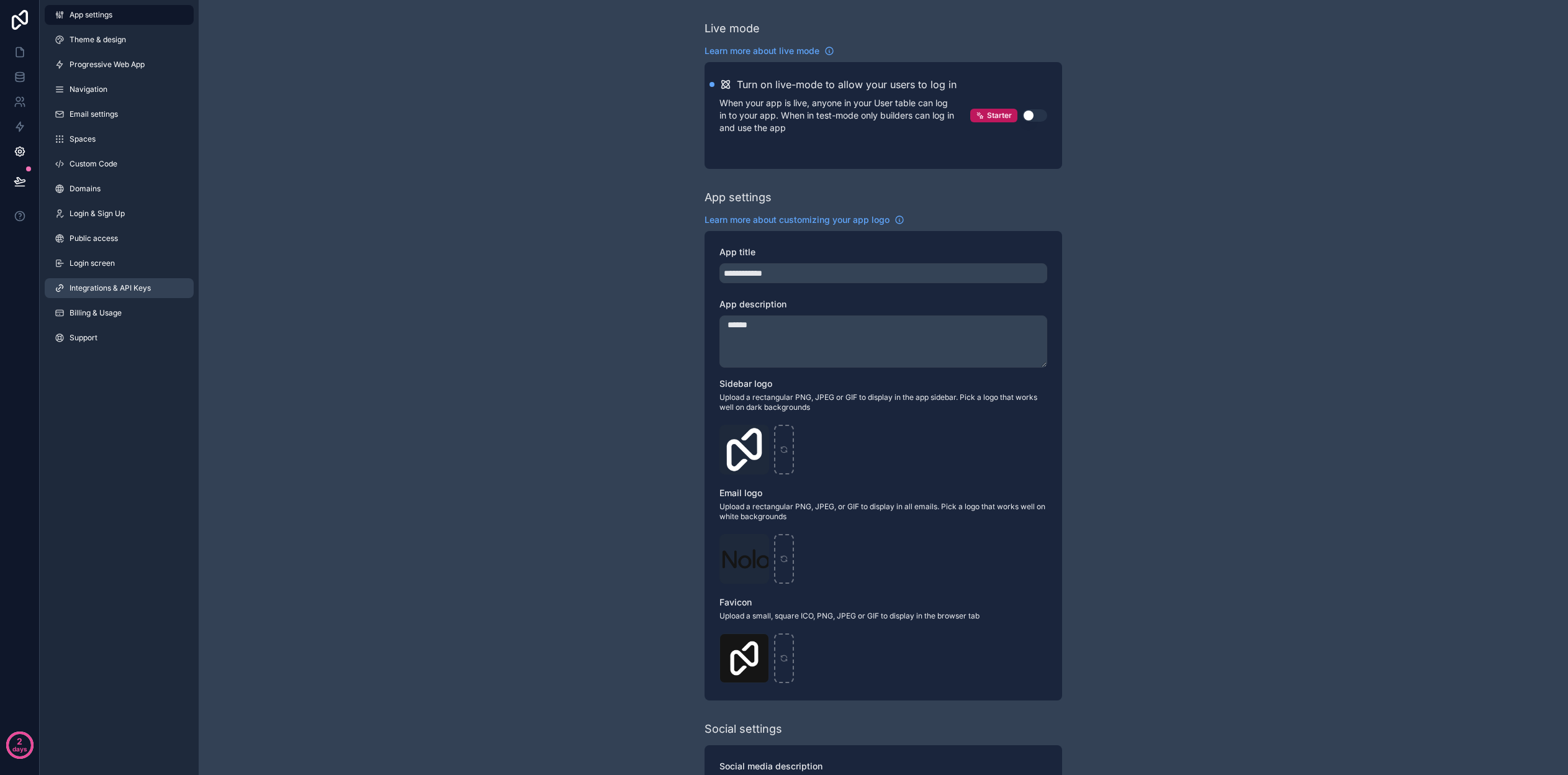
click at [109, 281] on link "Integrations & API Keys" at bounding box center [119, 288] width 149 height 20
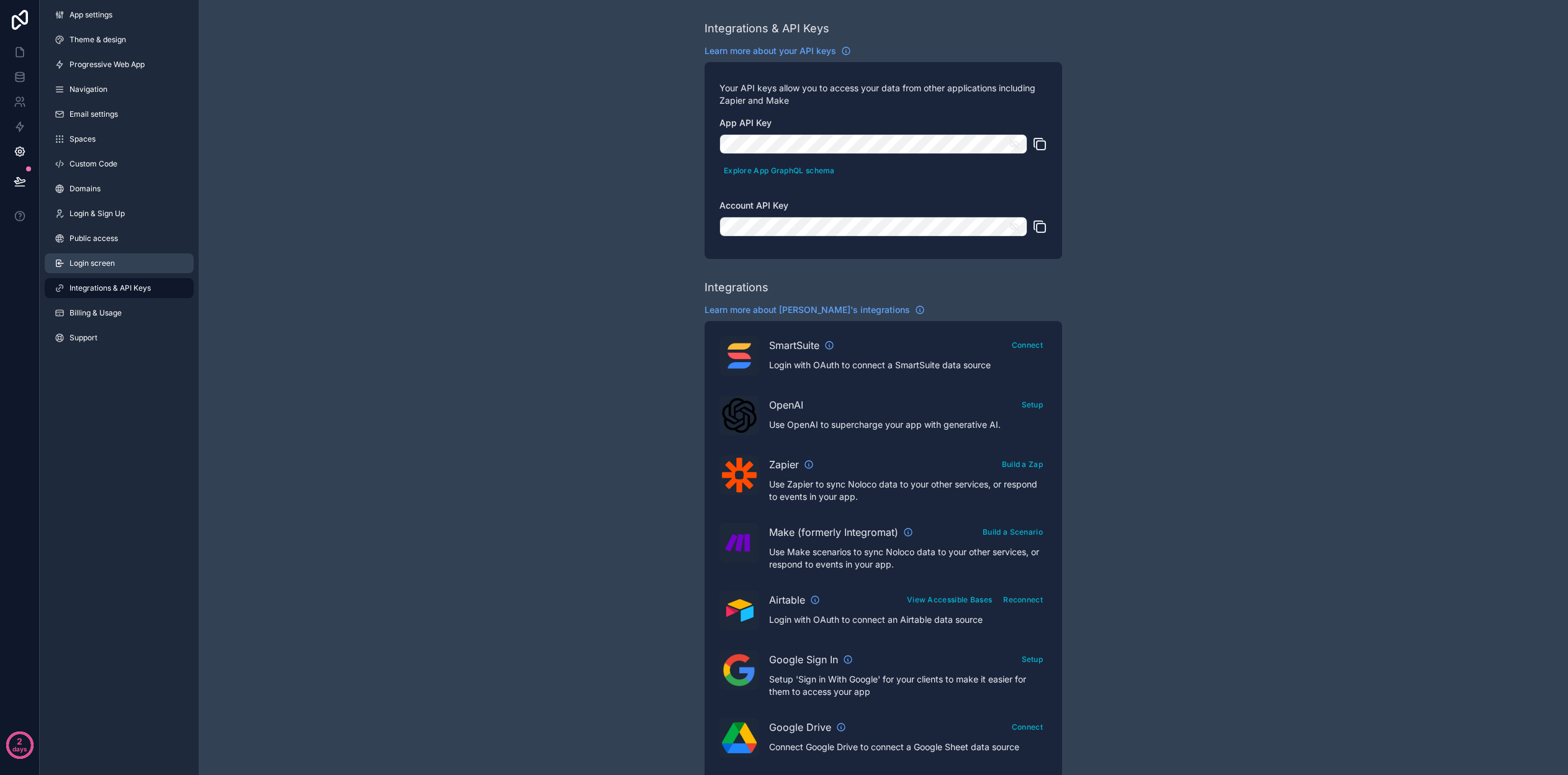
click at [118, 264] on link "Login screen" at bounding box center [119, 264] width 149 height 20
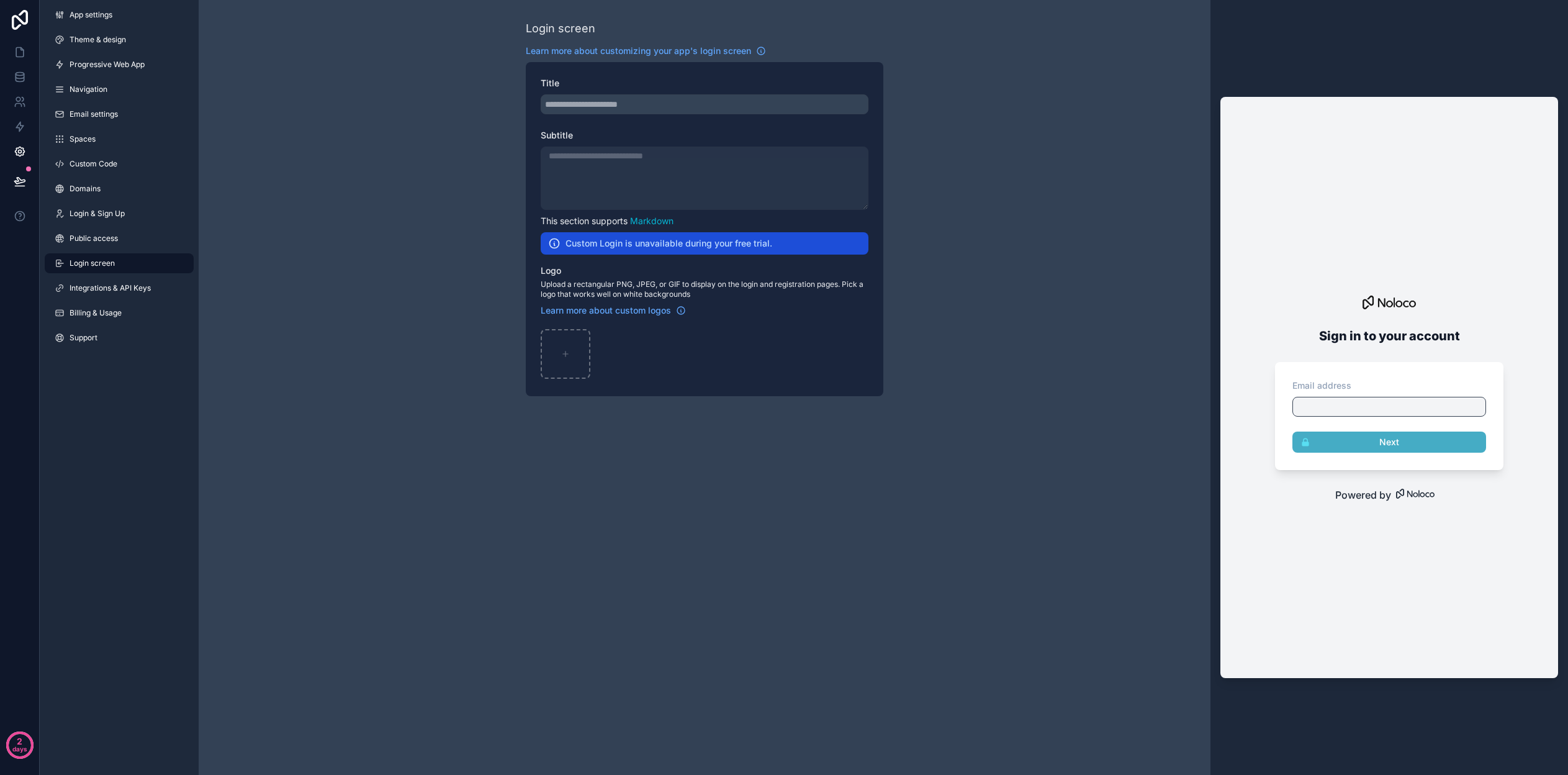
click at [595, 107] on div "scrollable content" at bounding box center [705, 105] width 328 height 20
click at [607, 105] on div "scrollable content" at bounding box center [705, 105] width 328 height 20
click at [100, 16] on span "App settings" at bounding box center [91, 15] width 43 height 10
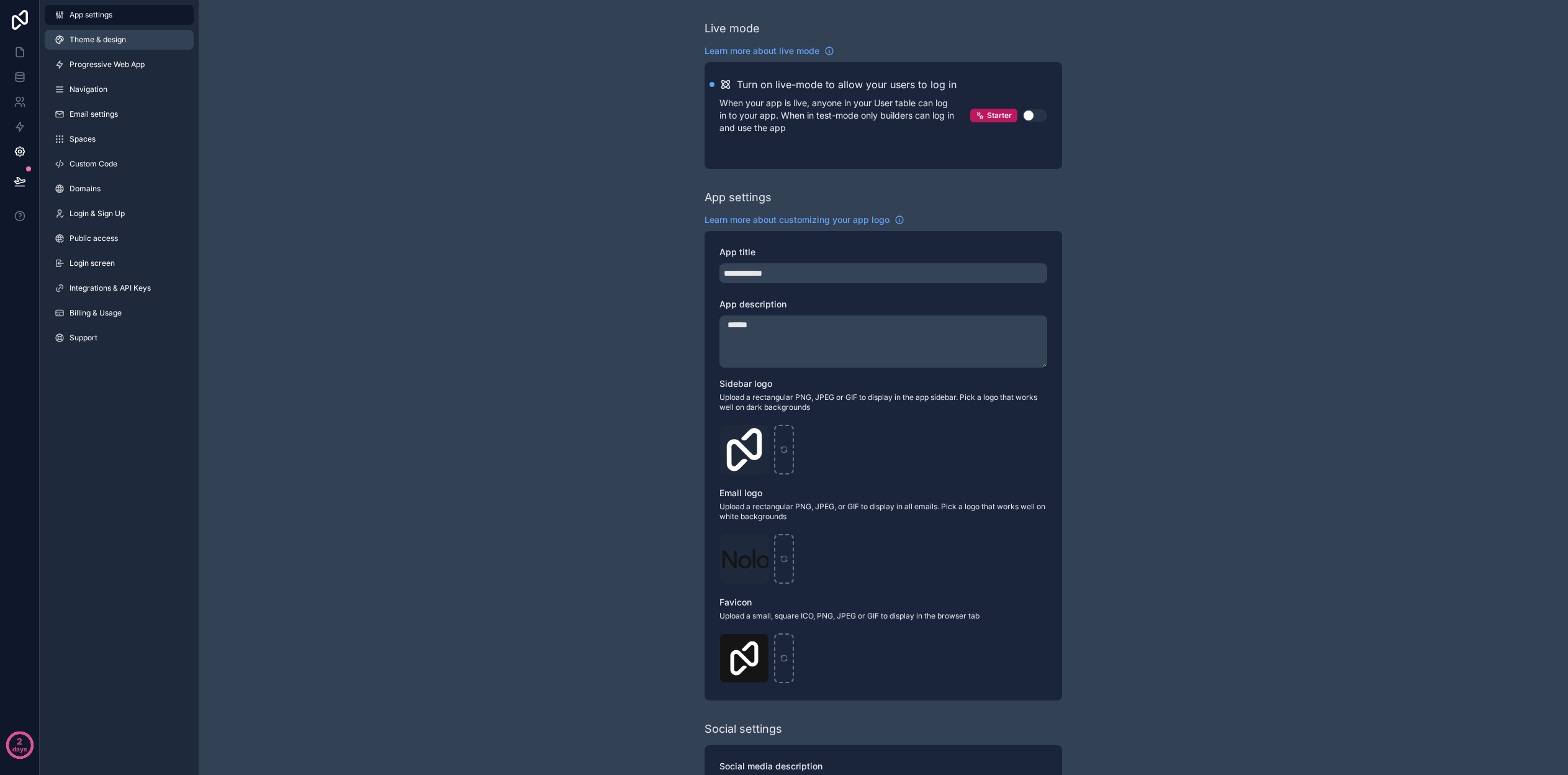
click at [100, 47] on link "Theme & design" at bounding box center [119, 40] width 149 height 20
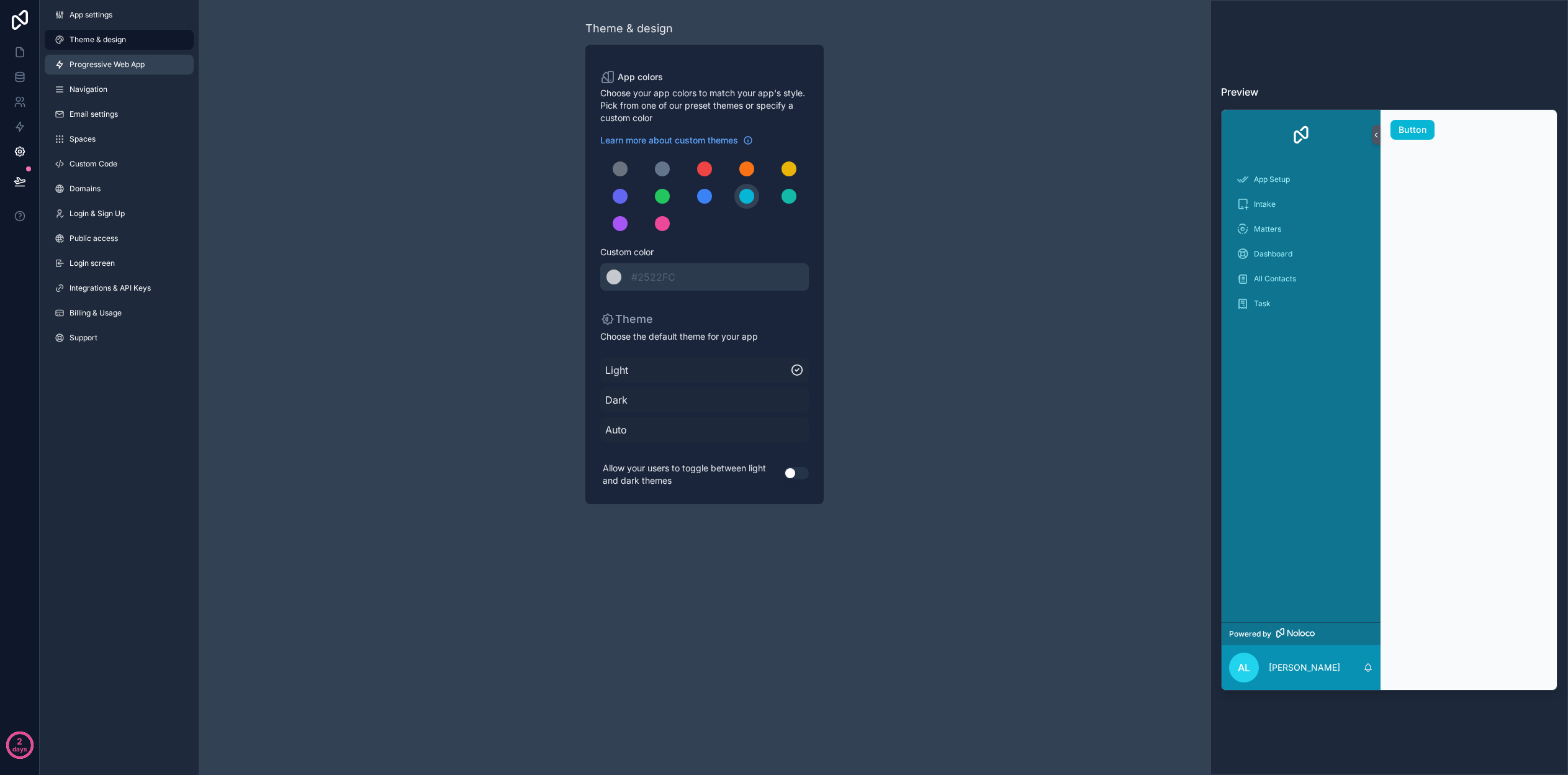
click at [97, 72] on link "Progressive Web App" at bounding box center [119, 64] width 149 height 20
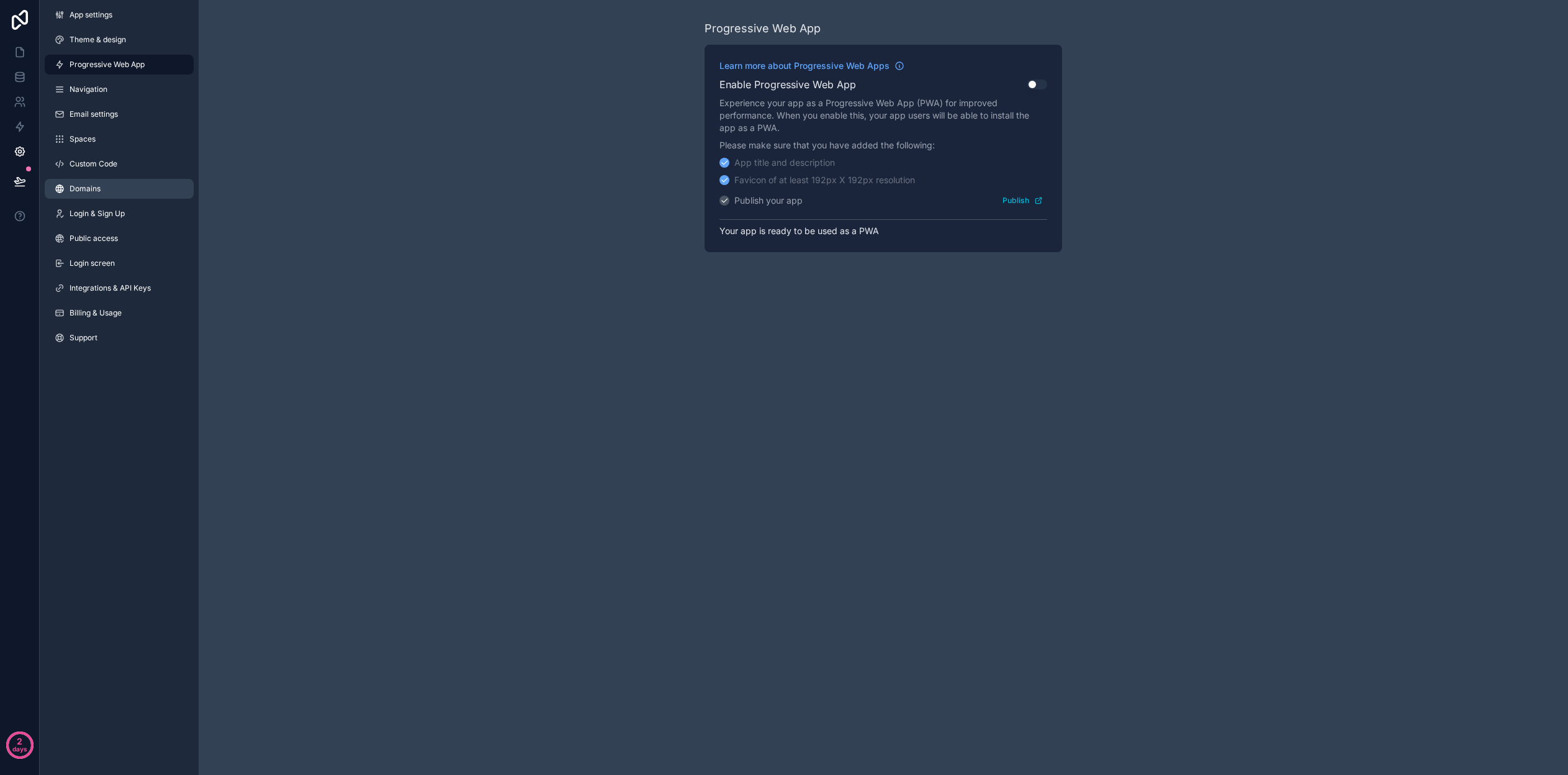
click at [86, 186] on span "Domains" at bounding box center [85, 189] width 31 height 10
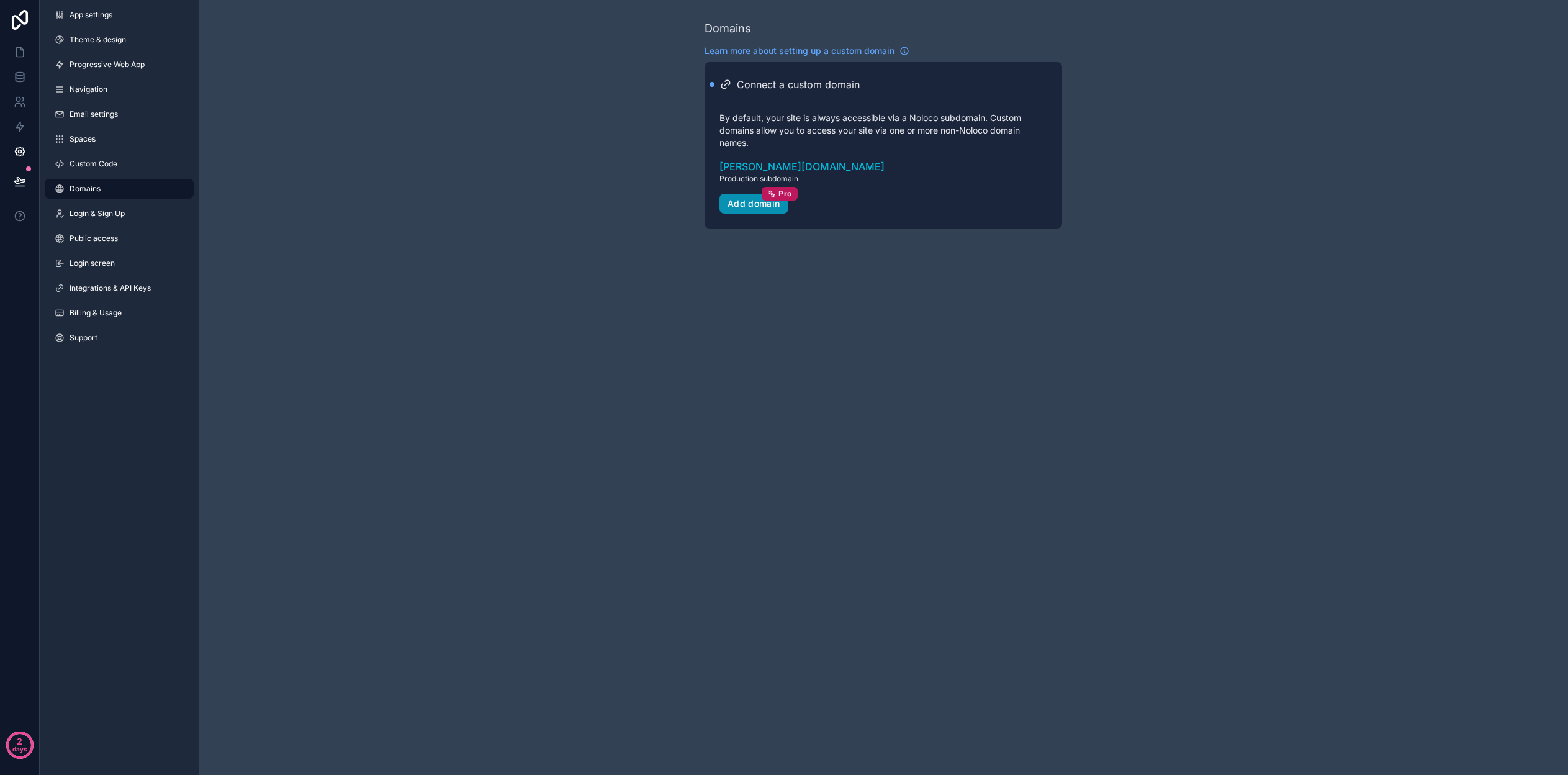
click at [742, 206] on div "Add domain Pro" at bounding box center [754, 204] width 53 height 12
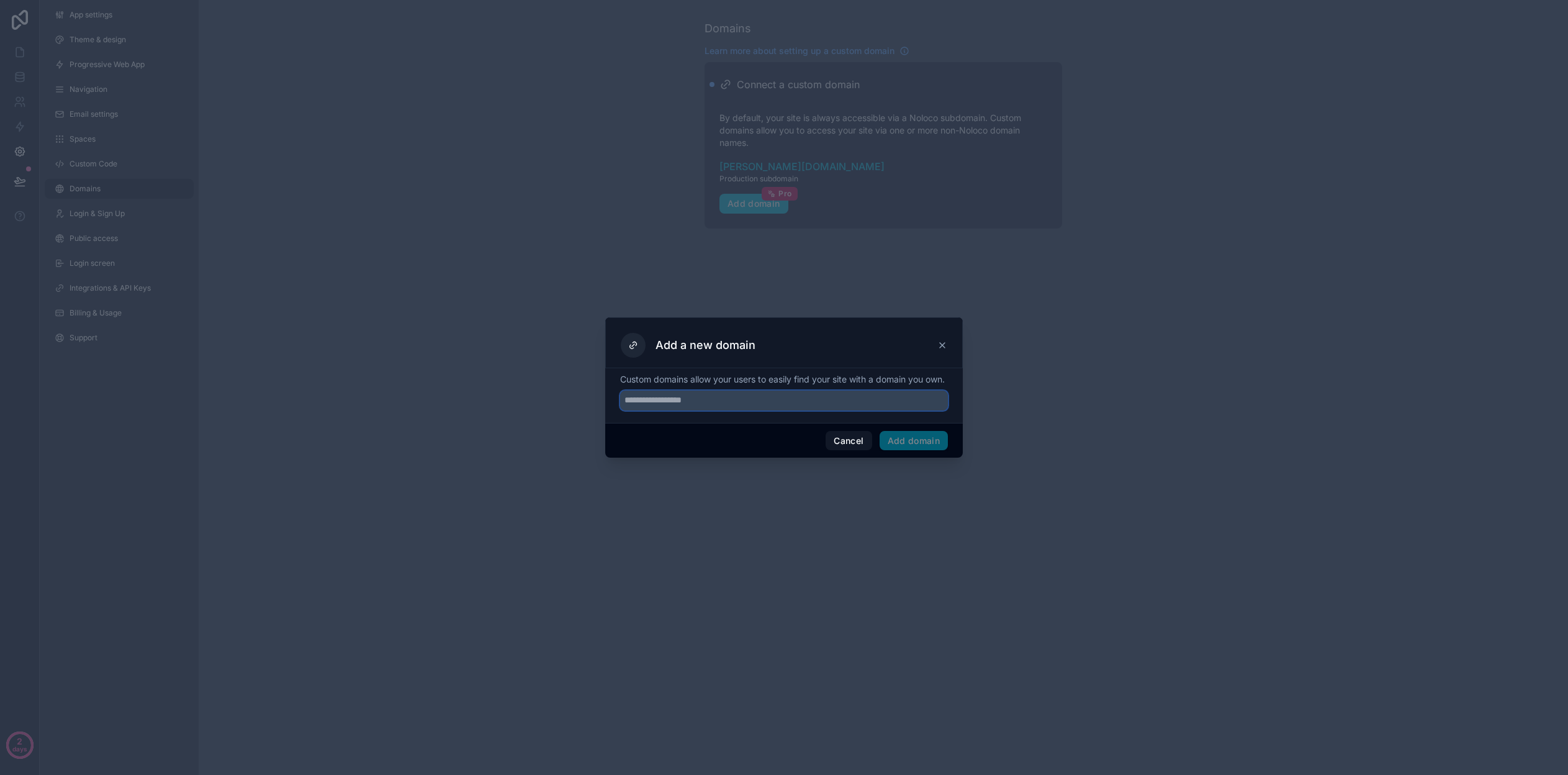
click at [709, 409] on input "text" at bounding box center [784, 400] width 328 height 20
click at [848, 451] on button "Cancel" at bounding box center [849, 441] width 46 height 20
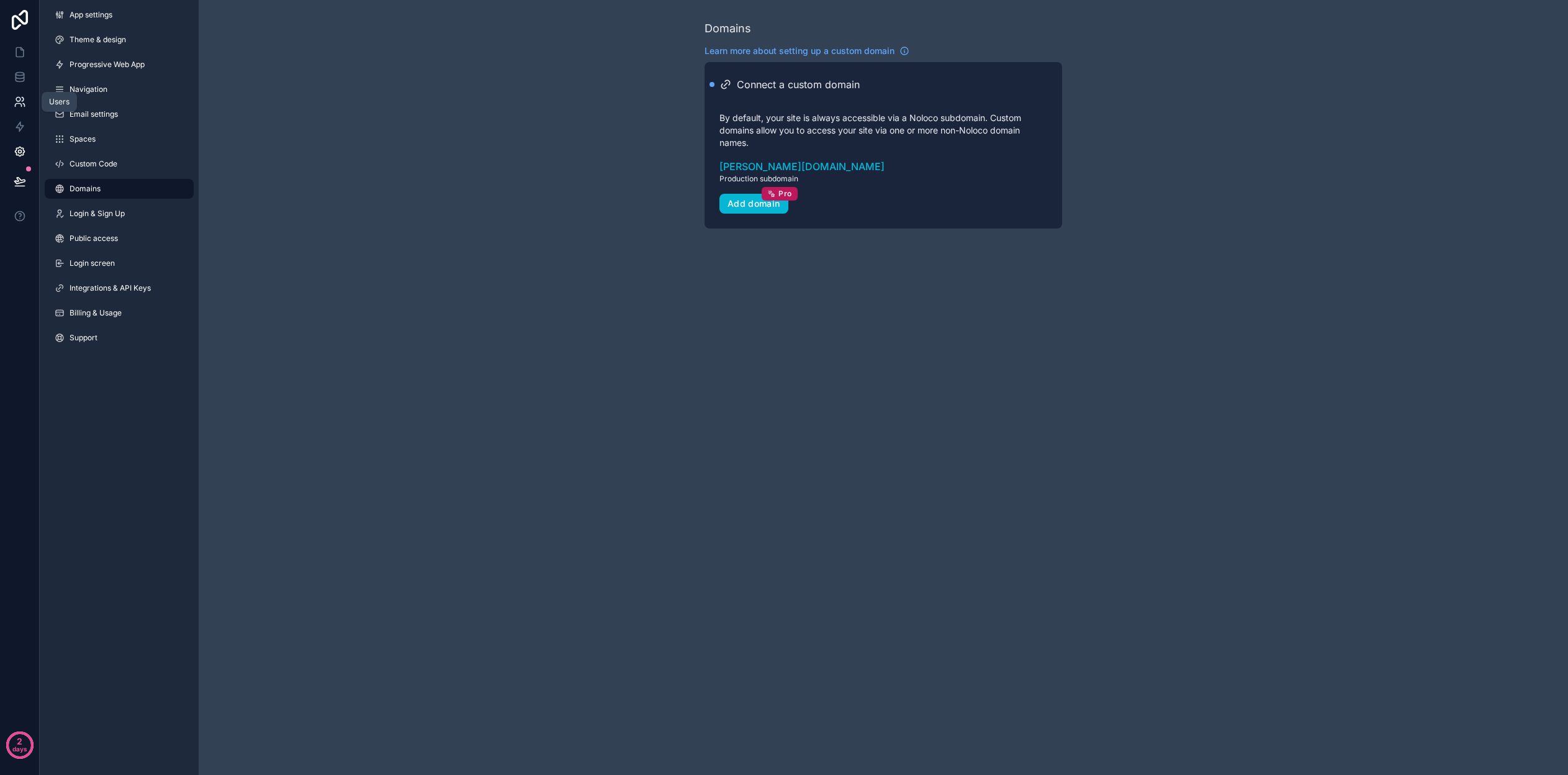
click at [20, 102] on icon at bounding box center [20, 101] width 12 height 12
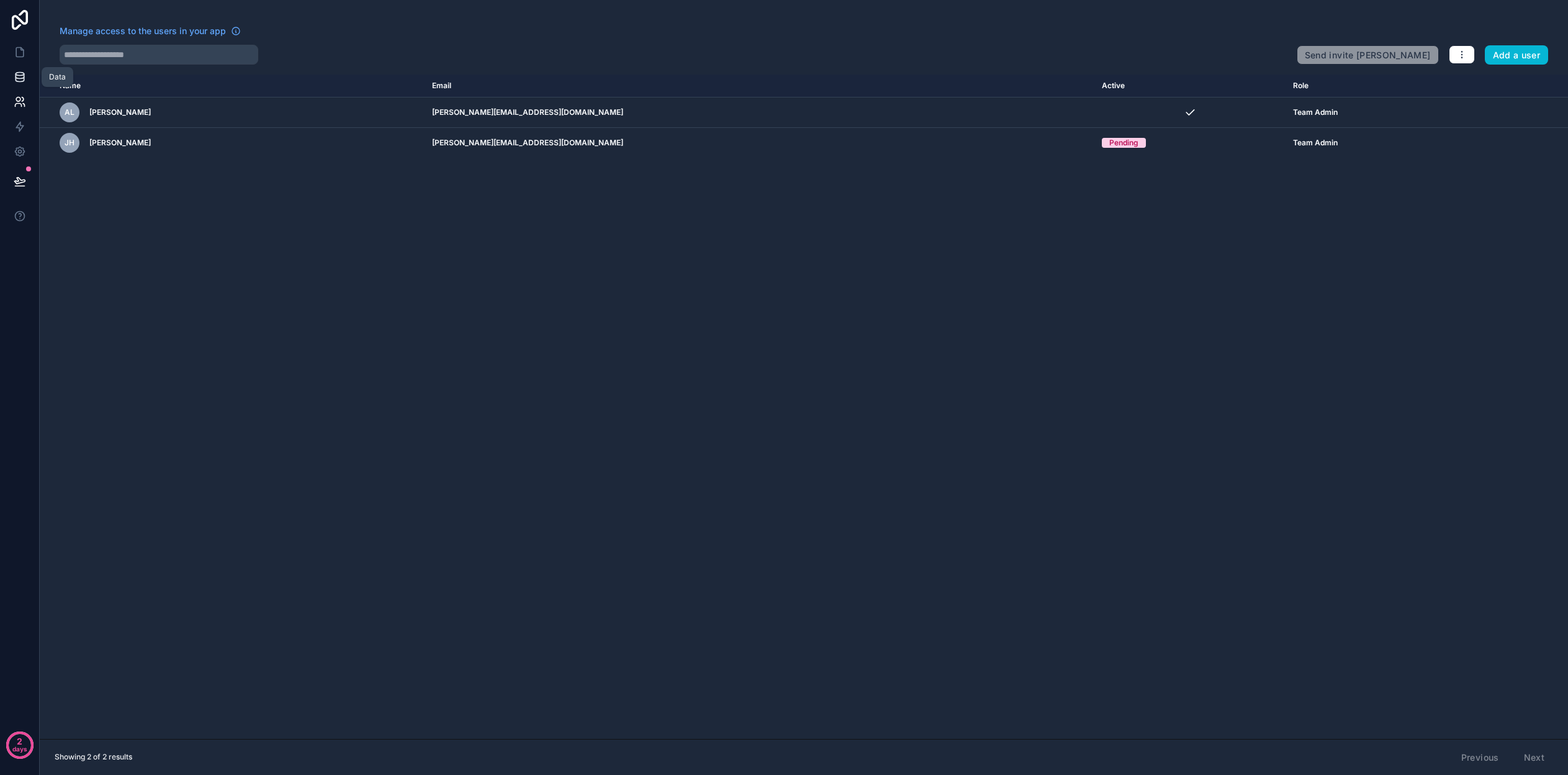
click at [21, 75] on icon at bounding box center [20, 74] width 8 height 3
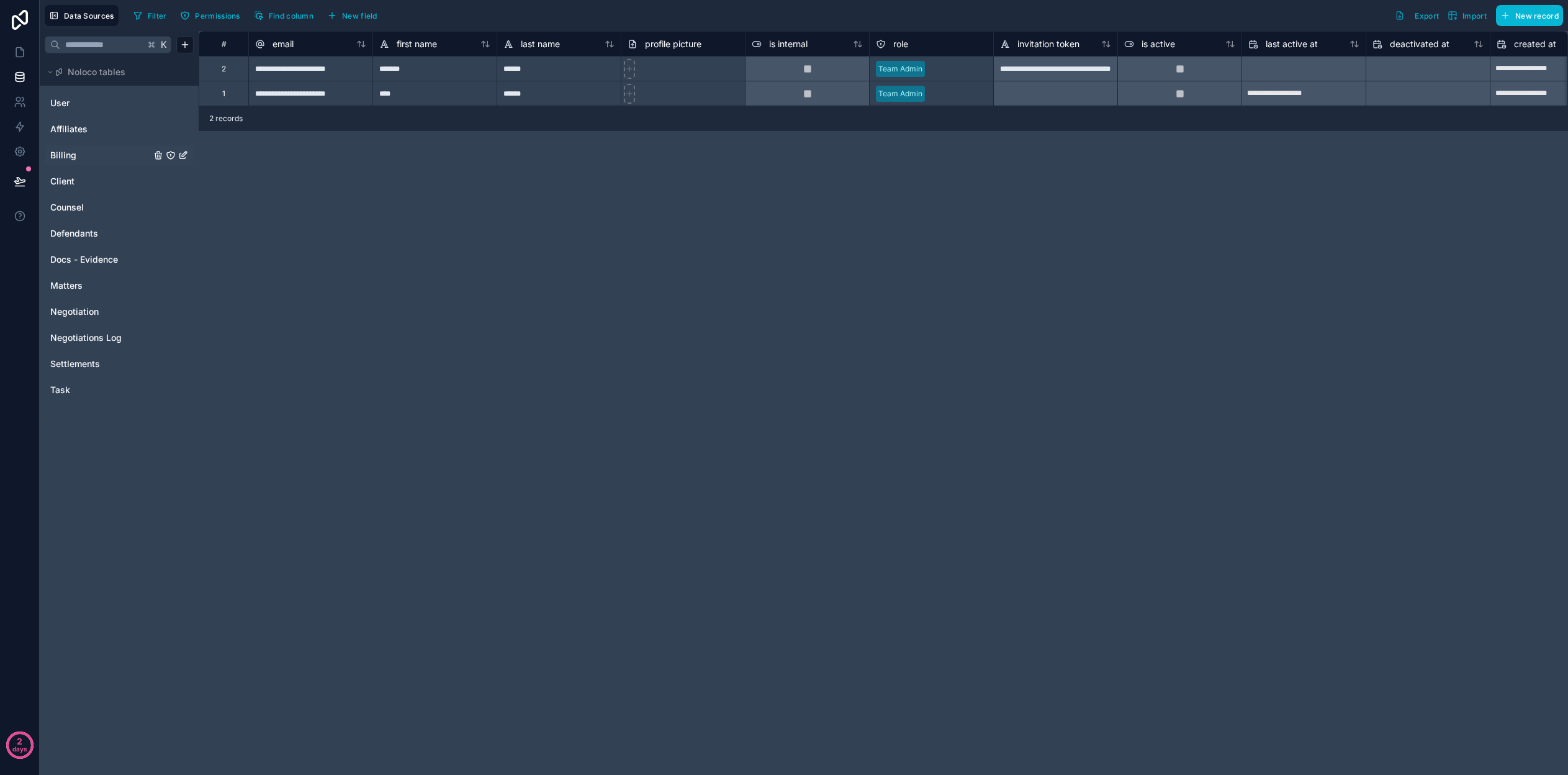
click at [87, 153] on link "Billing" at bounding box center [100, 155] width 100 height 12
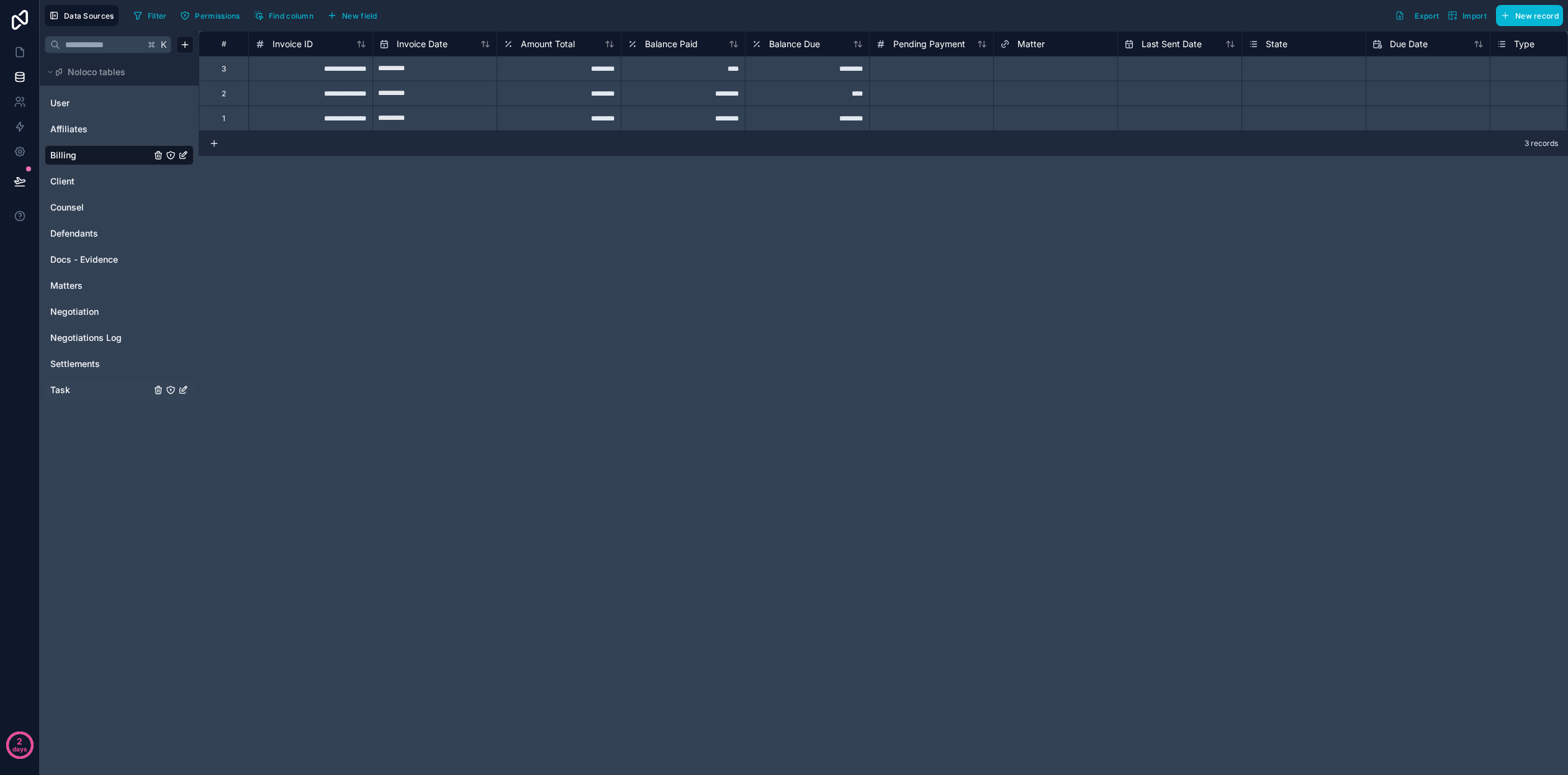
click at [64, 390] on span "Task" at bounding box center [60, 390] width 20 height 12
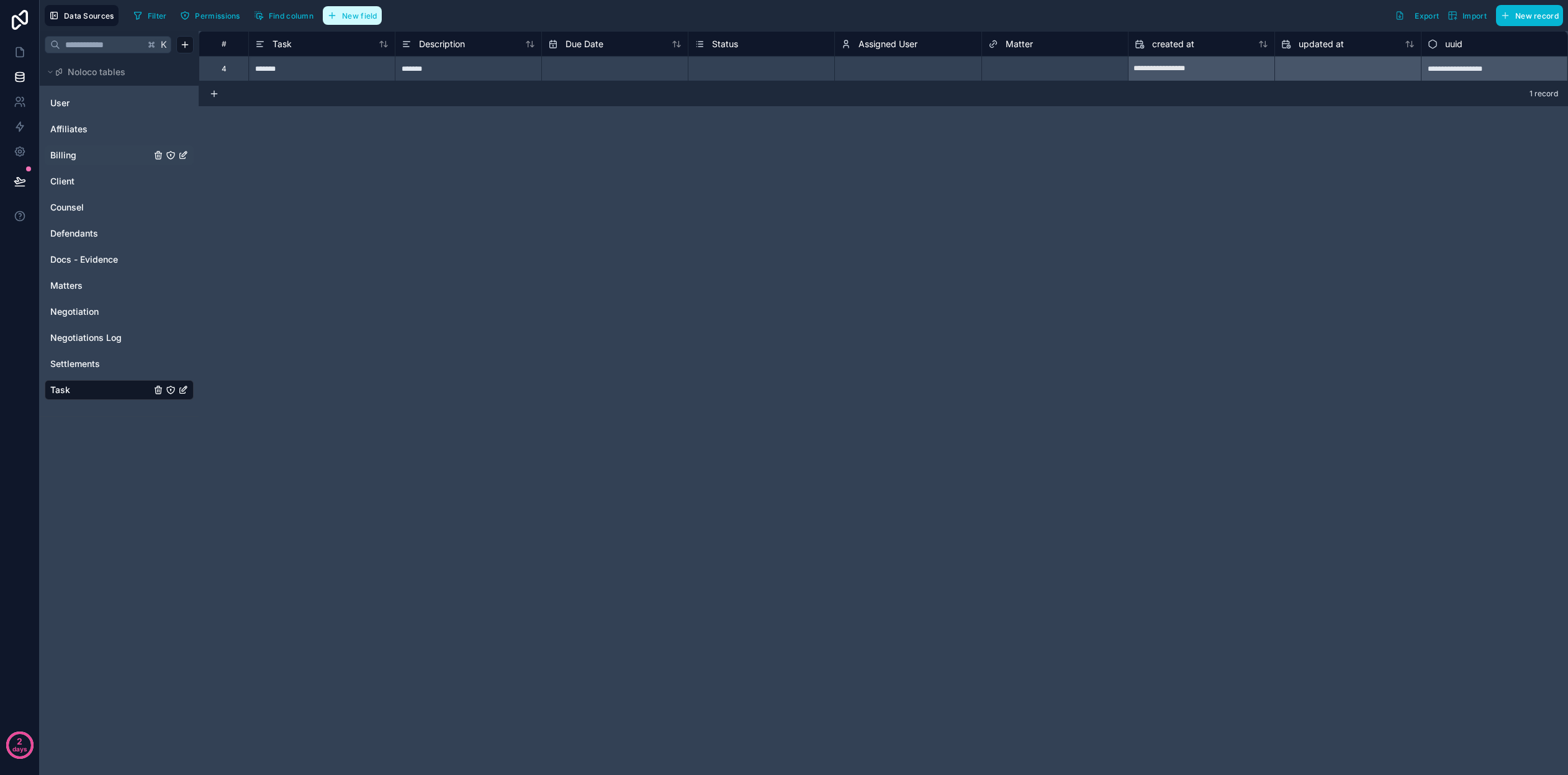
click at [362, 14] on span "New field" at bounding box center [360, 16] width 35 height 9
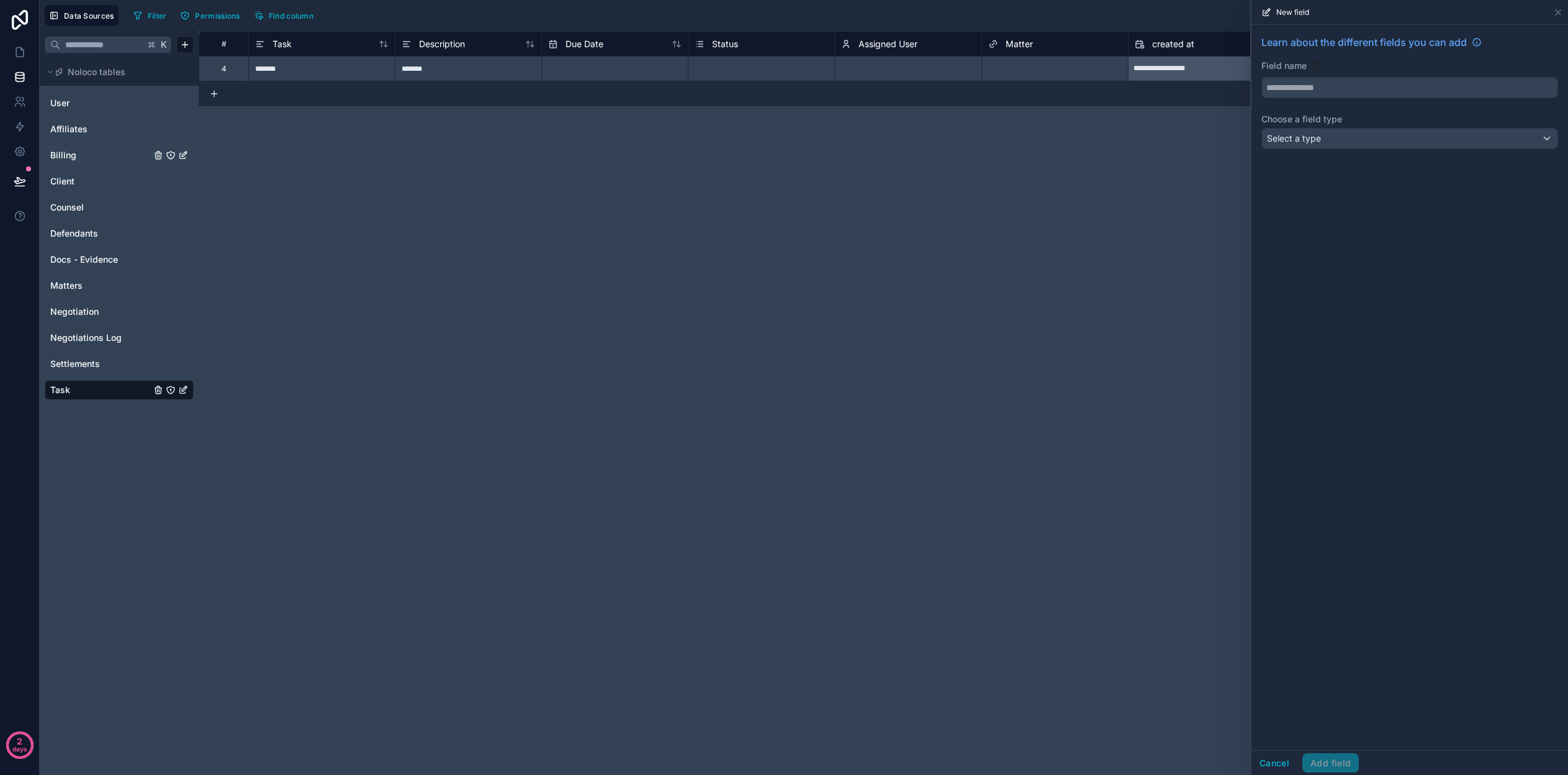
click at [1370, 144] on div "Select a type" at bounding box center [1409, 138] width 295 height 20
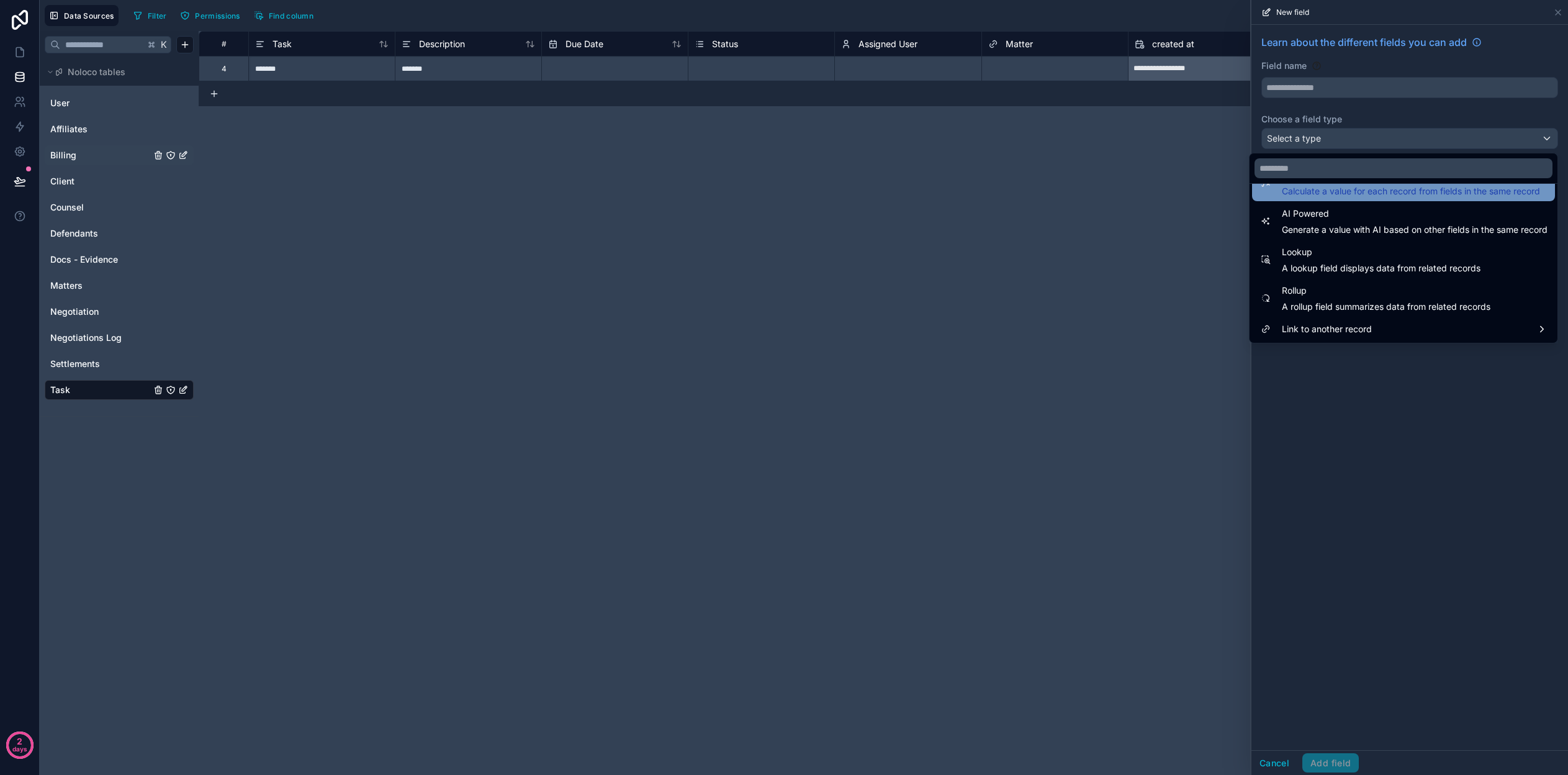
scroll to position [360, 0]
click at [1275, 767] on div at bounding box center [1410, 387] width 317 height 775
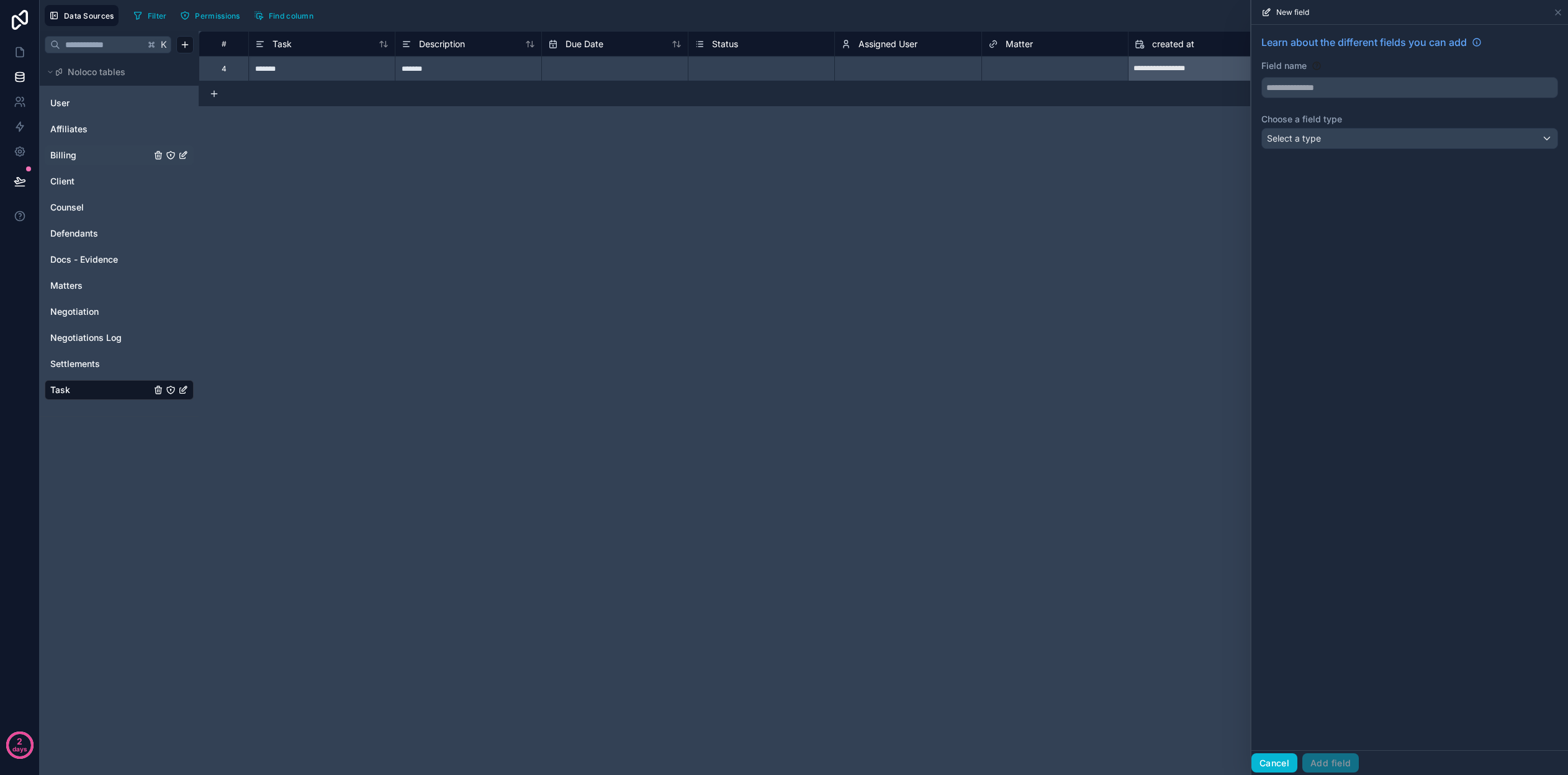
click at [1283, 765] on button "Cancel" at bounding box center [1275, 763] width 46 height 20
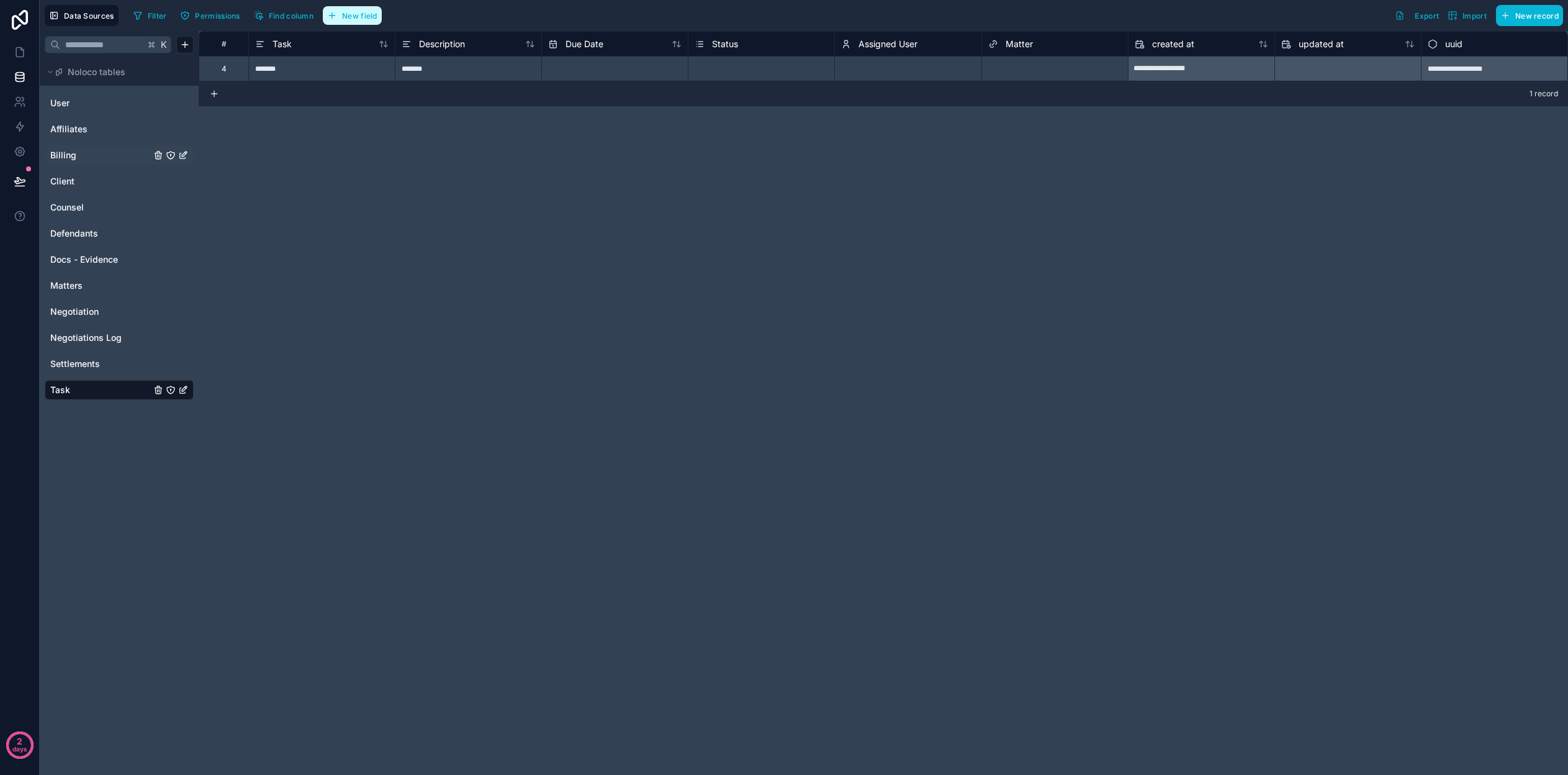
click at [355, 12] on span "New field" at bounding box center [360, 16] width 35 height 9
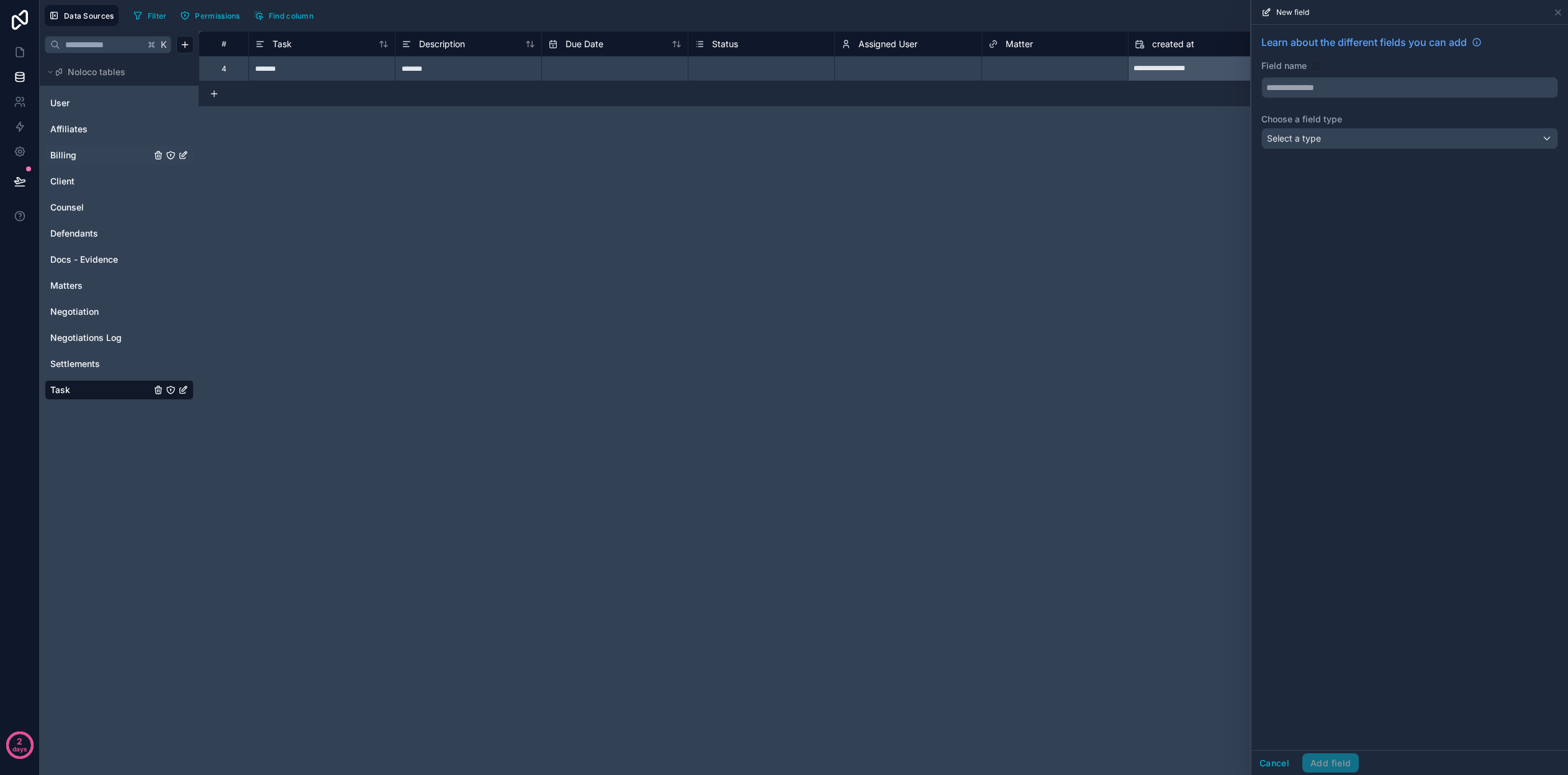
click at [1339, 138] on div "Select a type" at bounding box center [1409, 138] width 295 height 20
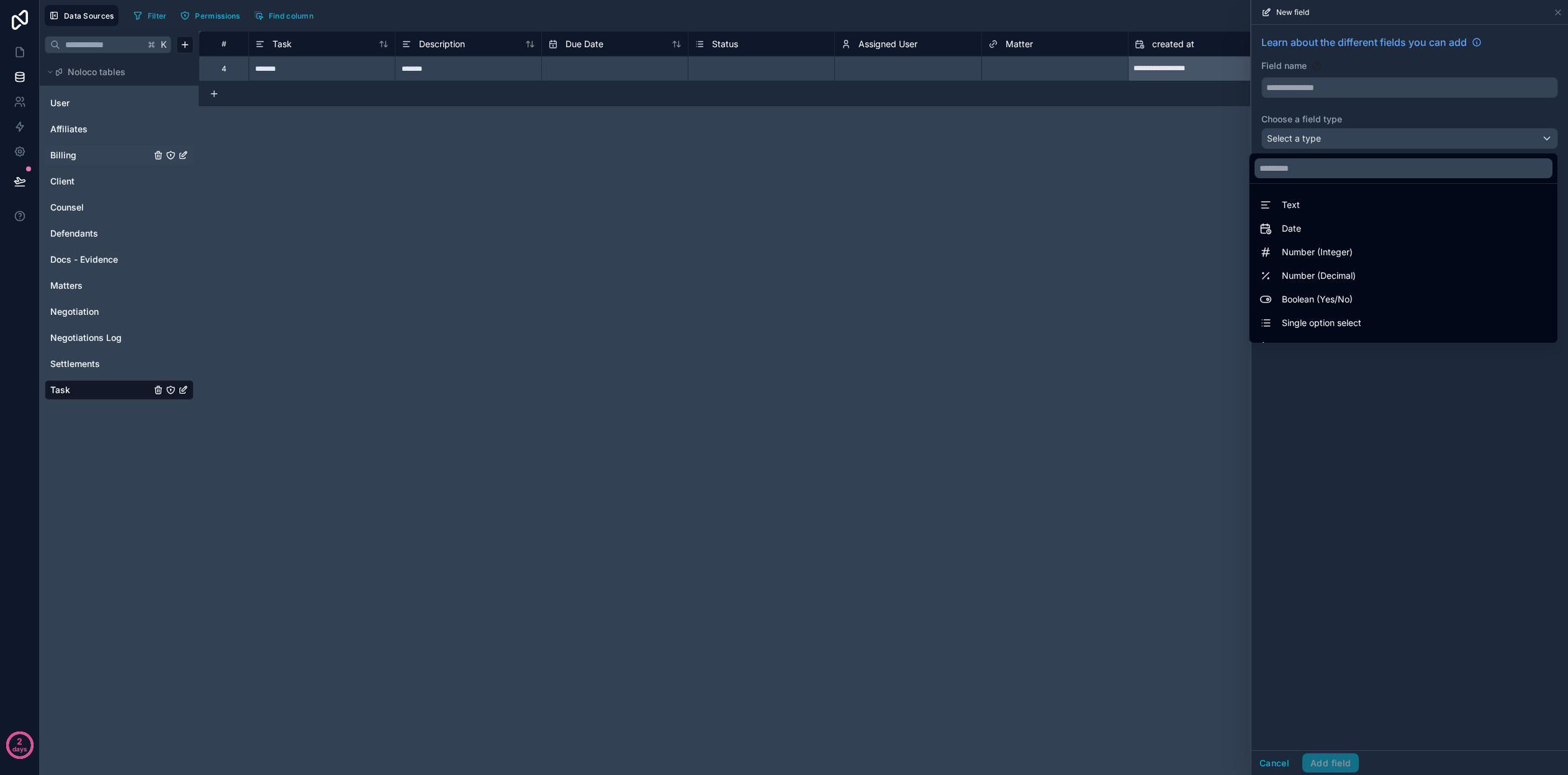
click at [1103, 315] on div "**********" at bounding box center [883, 404] width 1370 height 745
click at [1272, 762] on div at bounding box center [1410, 387] width 317 height 775
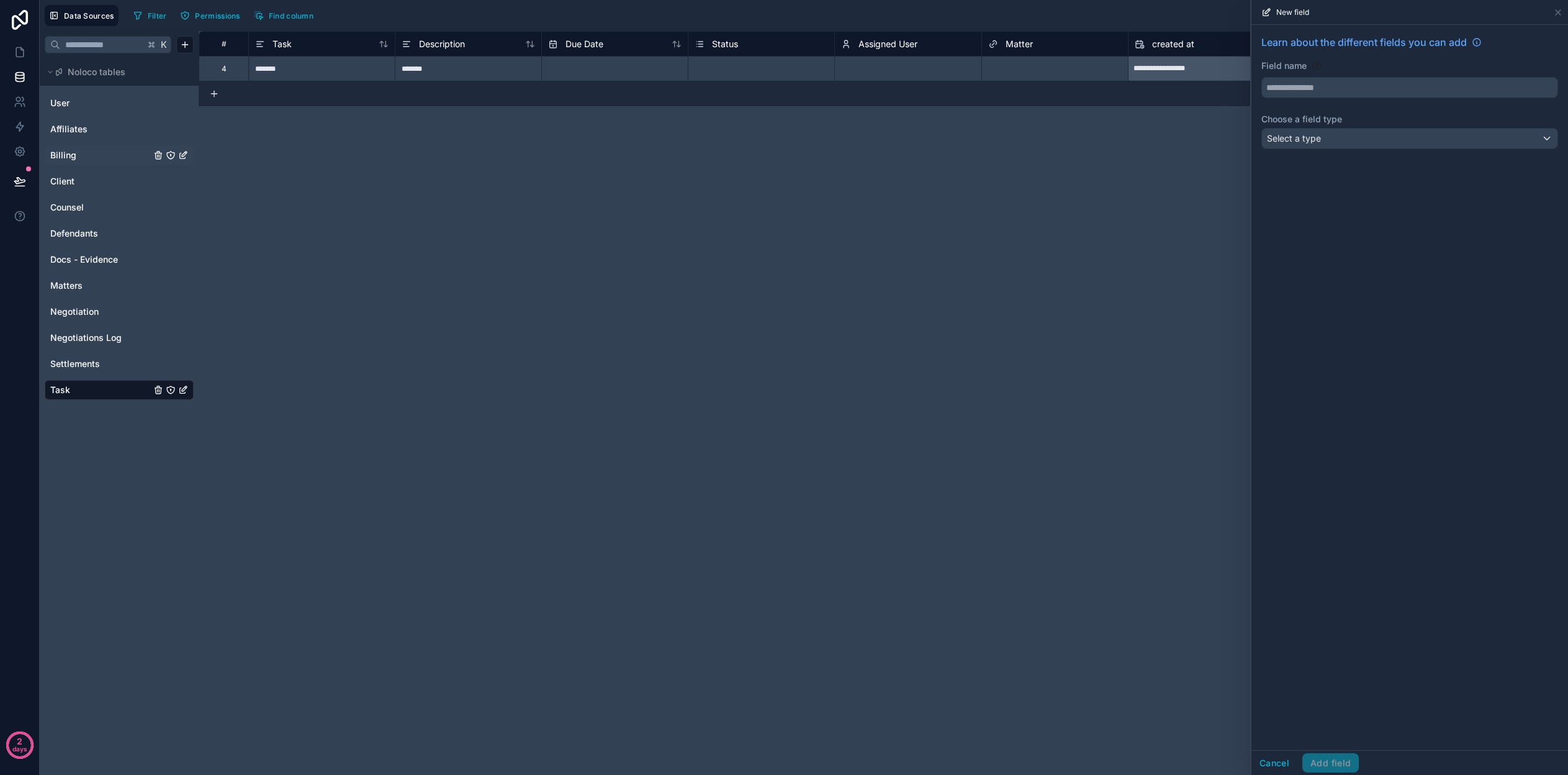
click at [1272, 762] on button "Cancel" at bounding box center [1275, 763] width 46 height 20
